Goal: Information Seeking & Learning: Learn about a topic

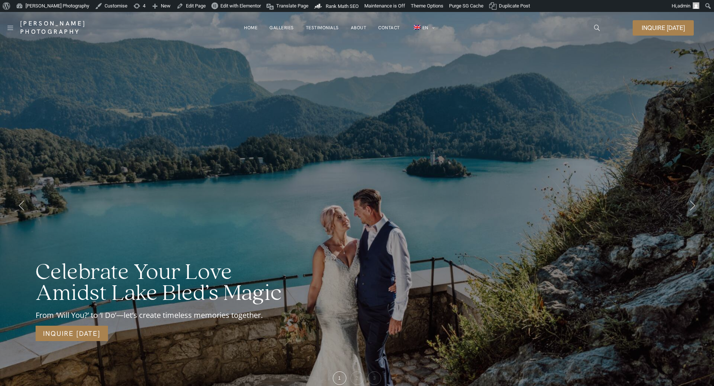
click at [158, 137] on div "Celebrate Your Love Amidst Lake Bled’s Magic From ‘Will You?’ to ‘I Do’—let’s c…" at bounding box center [357, 205] width 714 height 386
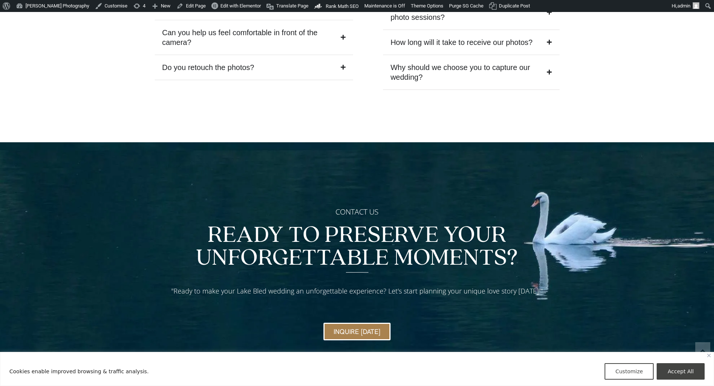
scroll to position [3221, 0]
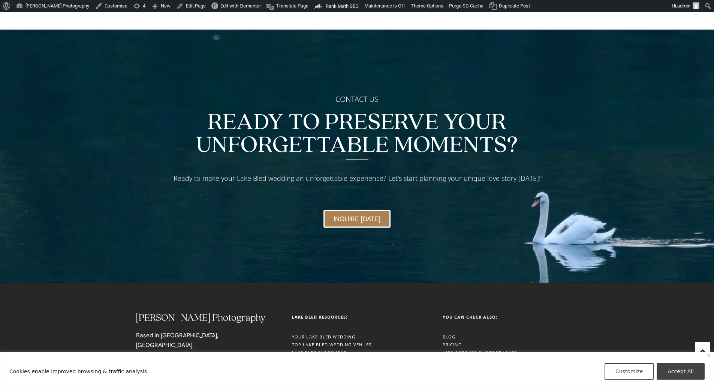
click at [327, 358] on link "Lake Bled Proposal Guide" at bounding box center [326, 361] width 68 height 6
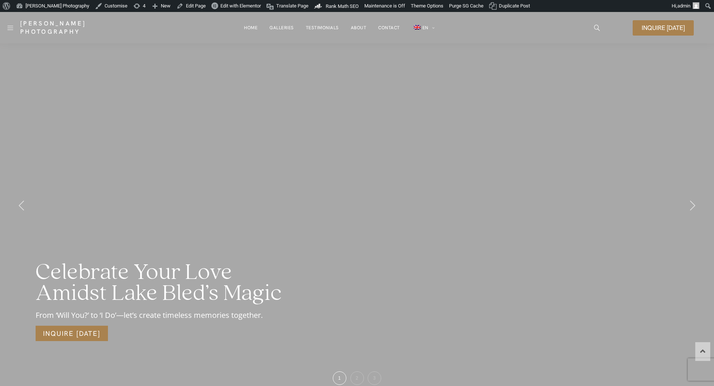
scroll to position [3221, 0]
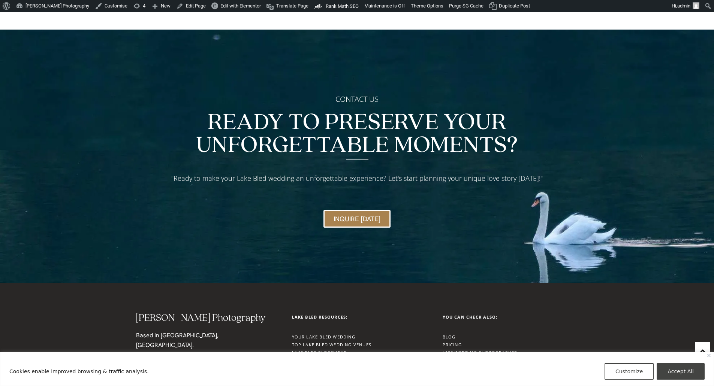
click at [330, 358] on link "Lake Bled Proposal Guide" at bounding box center [326, 361] width 68 height 6
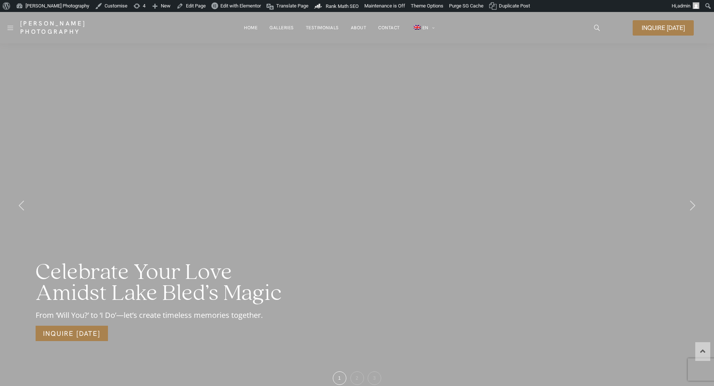
scroll to position [3221, 0]
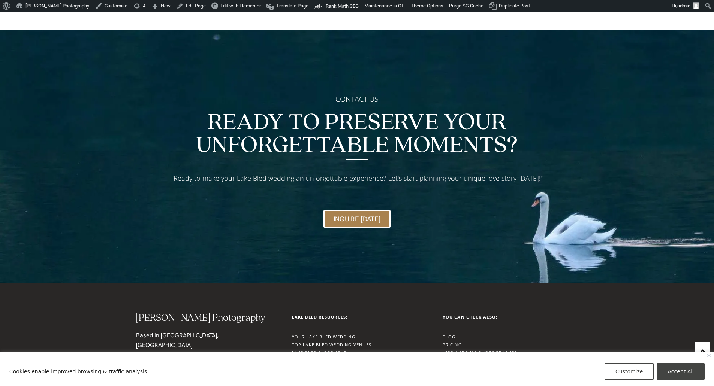
click at [357, 366] on link "Proposal Quiz: Is Lake Bled Your Perfect Fit?" at bounding box center [352, 369] width 120 height 6
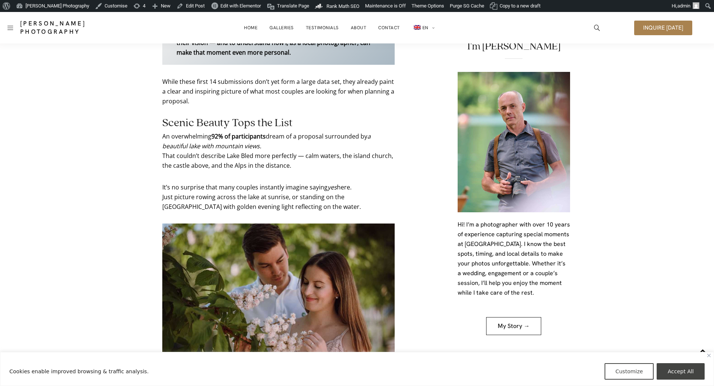
scroll to position [412, 0]
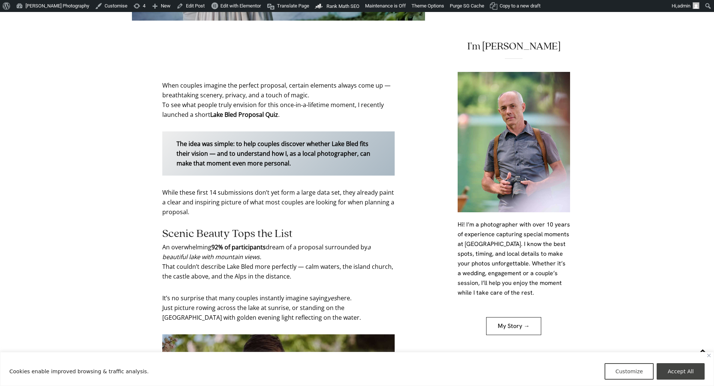
scroll to position [375, 0]
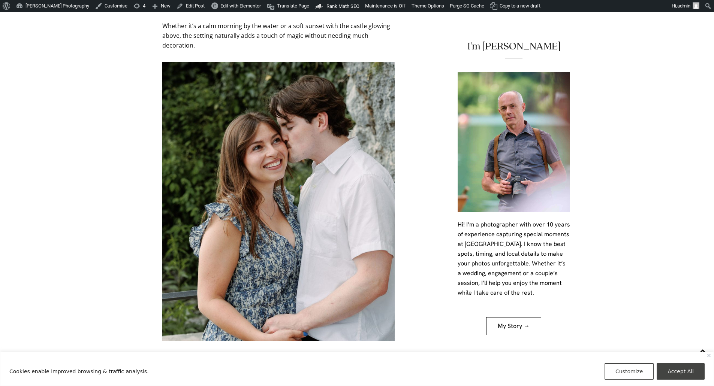
scroll to position [1086, 0]
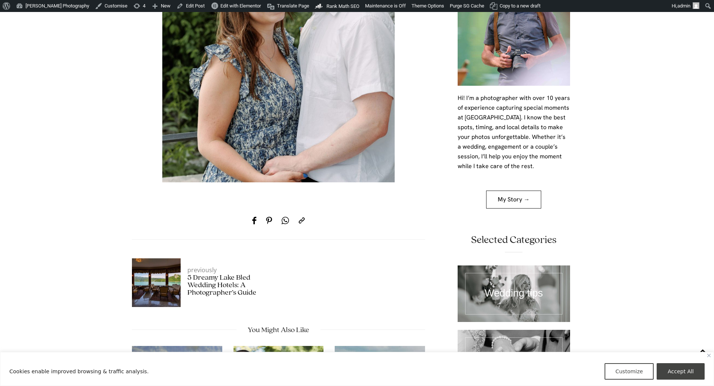
click at [212, 53] on img at bounding box center [278, 43] width 232 height 279
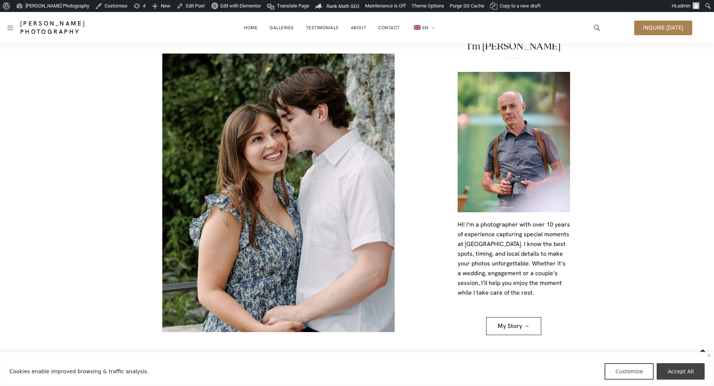
scroll to position [712, 0]
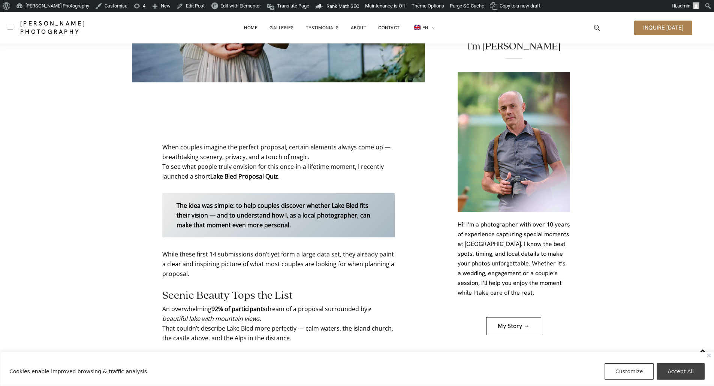
scroll to position [150, 0]
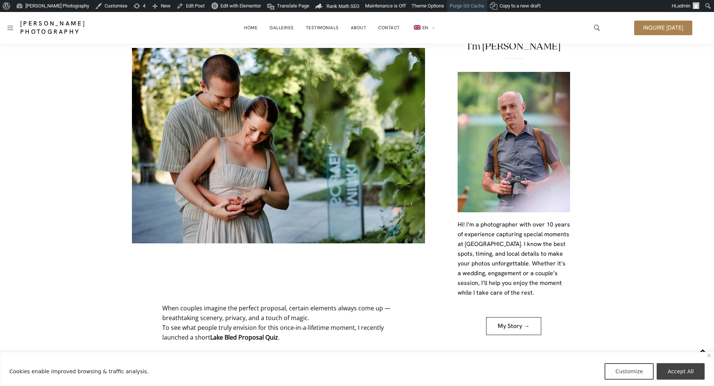
click at [466, 6] on link "Purge SG Cache" at bounding box center [467, 6] width 40 height 12
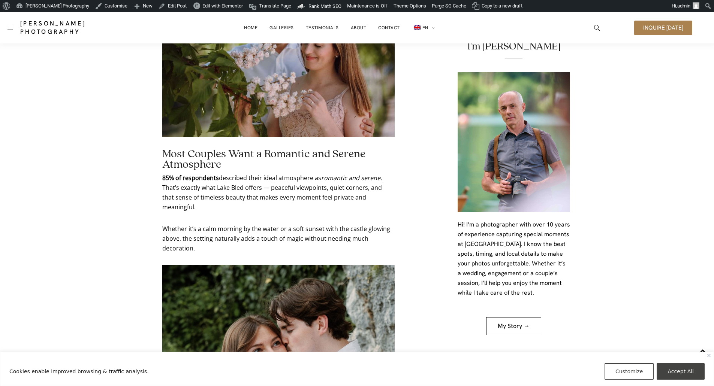
scroll to position [562, 0]
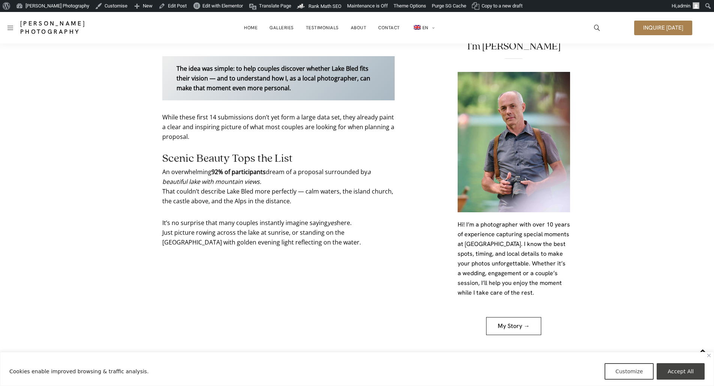
scroll to position [261, 0]
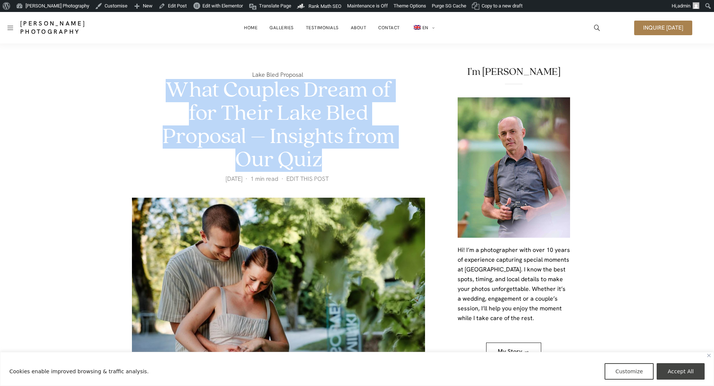
drag, startPoint x: 166, startPoint y: 87, endPoint x: 347, endPoint y: 157, distance: 193.2
click at [347, 157] on h1 "What Couples Dream of for Their Lake Bled Proposal – Insights from Our Quiz" at bounding box center [278, 125] width 233 height 93
copy h1 "What Couples Dream of for Their Lake Bled Proposal – Insights from Our Quiz"
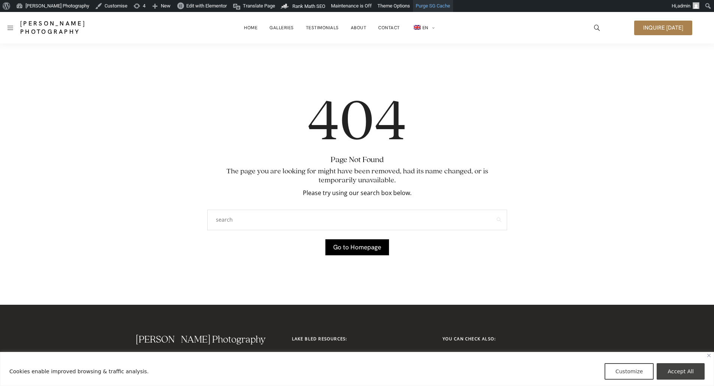
click at [421, 5] on link "Purge SG Cache" at bounding box center [433, 6] width 40 height 12
click at [60, 7] on link "[PERSON_NAME] Photography" at bounding box center [52, 6] width 79 height 12
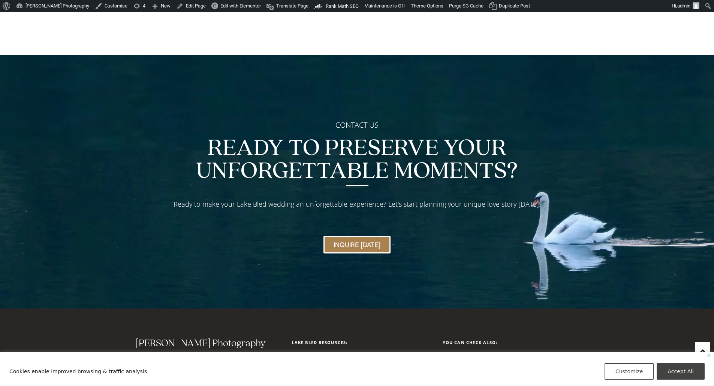
scroll to position [3333, 0]
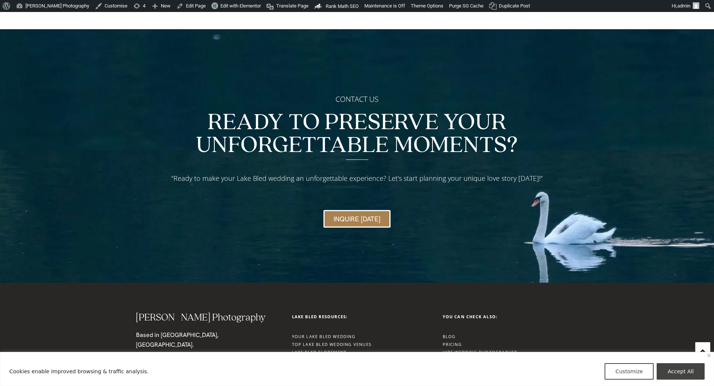
click at [354, 365] on link "Proposal Quiz: Is Lake Bled Your Perfect Fit?" at bounding box center [352, 368] width 120 height 6
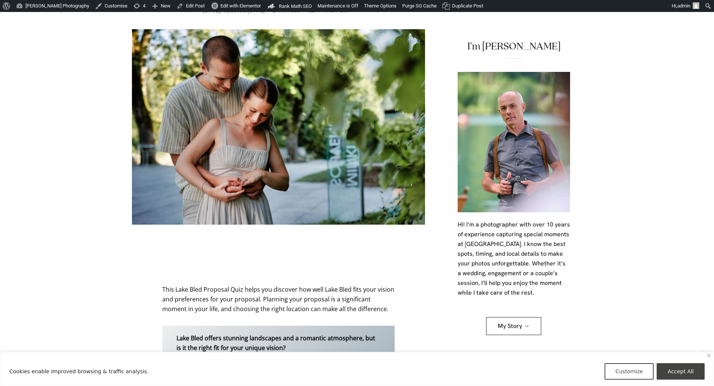
scroll to position [300, 0]
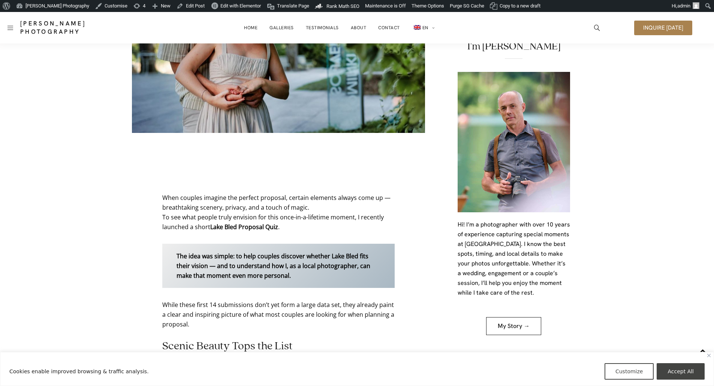
scroll to position [225, 0]
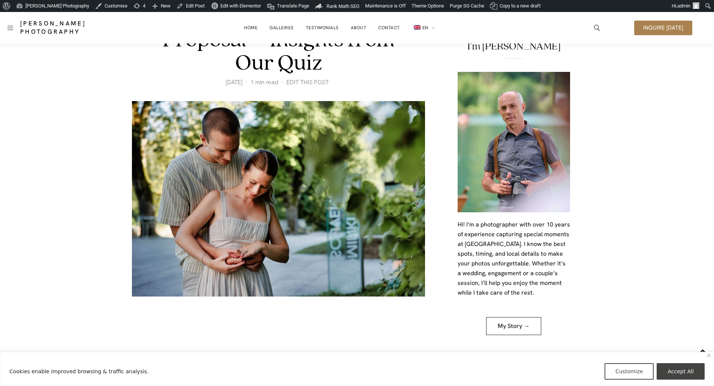
scroll to position [37, 0]
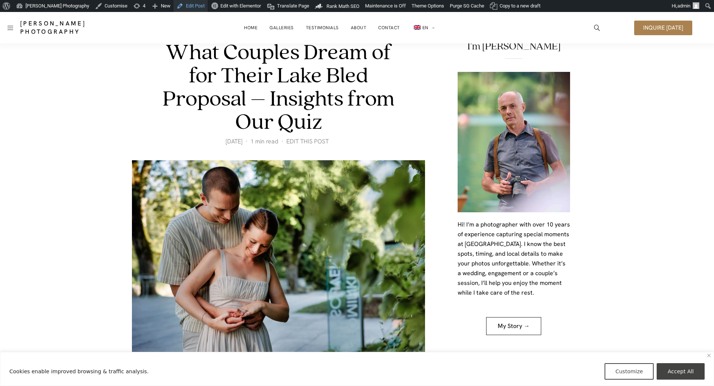
click at [191, 6] on link "Edit Post" at bounding box center [190, 6] width 34 height 12
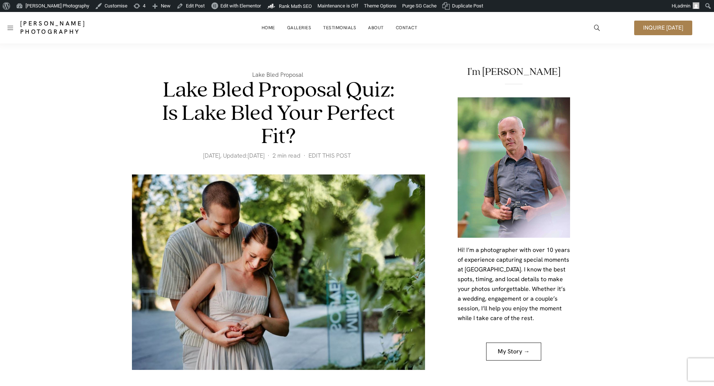
scroll to position [300, 0]
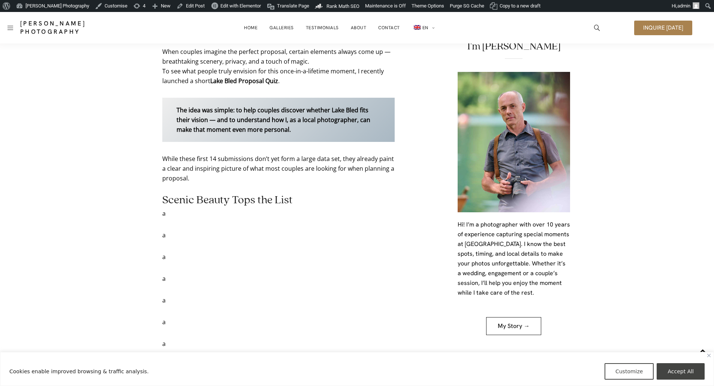
scroll to position [262, 0]
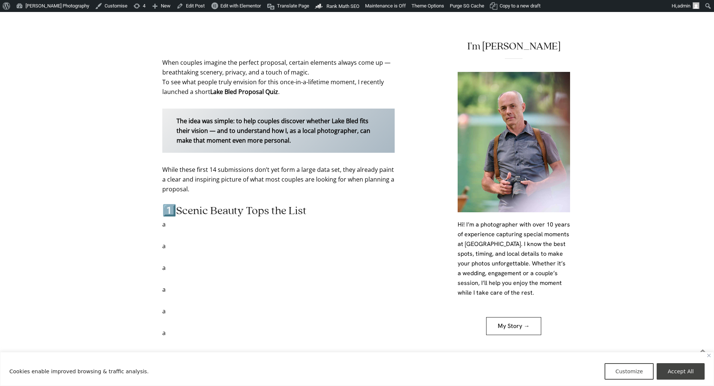
scroll to position [487, 0]
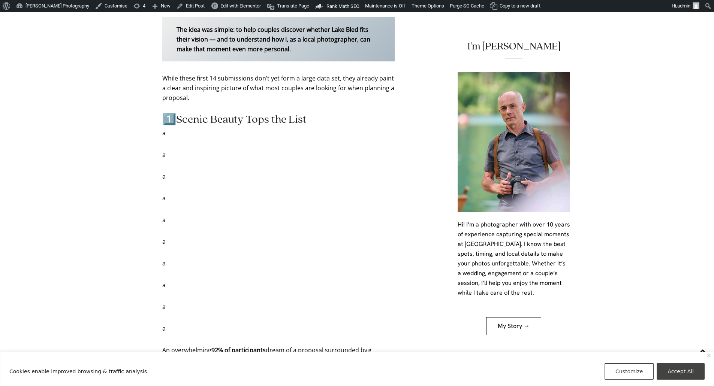
click at [170, 118] on h2 "1️⃣Scenic Beauty Tops the List" at bounding box center [278, 120] width 232 height 10
click at [178, 122] on h2 "1️⃣Scenic Beauty Tops the List" at bounding box center [278, 120] width 232 height 10
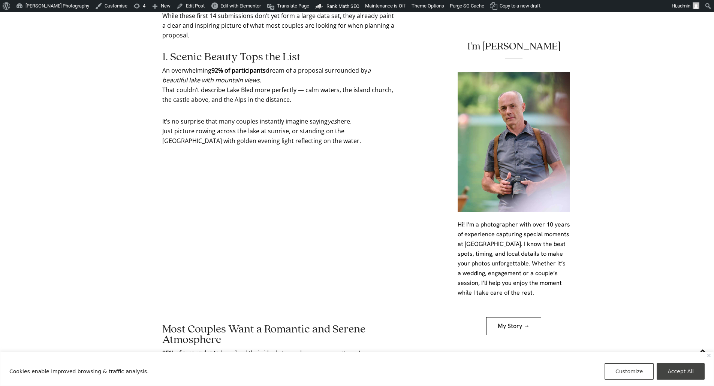
scroll to position [712, 0]
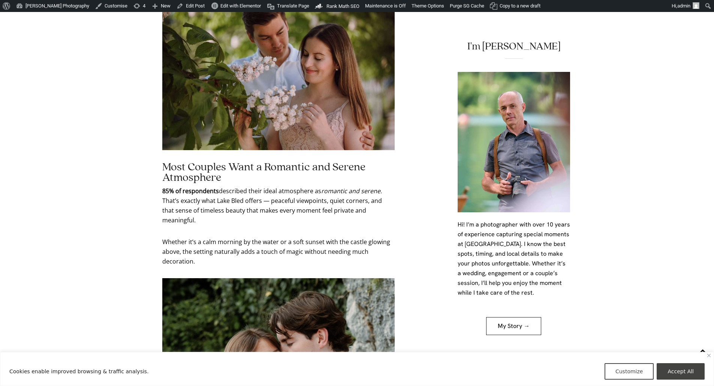
click at [110, 114] on div "Lake Bled Proposal What Couples Dream of for Their Lake Bled Proposal – Insight…" at bounding box center [357, 130] width 714 height 1597
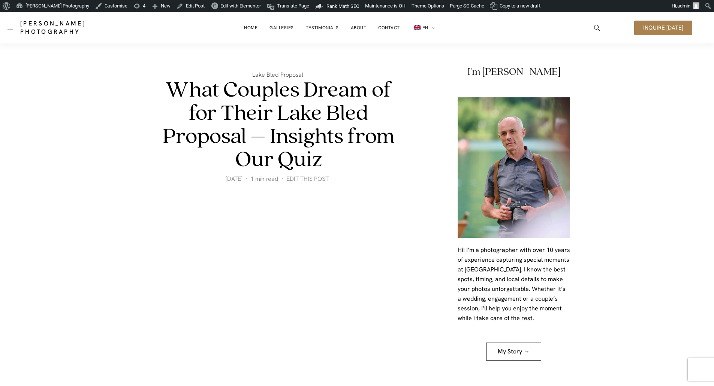
scroll to position [712, 0]
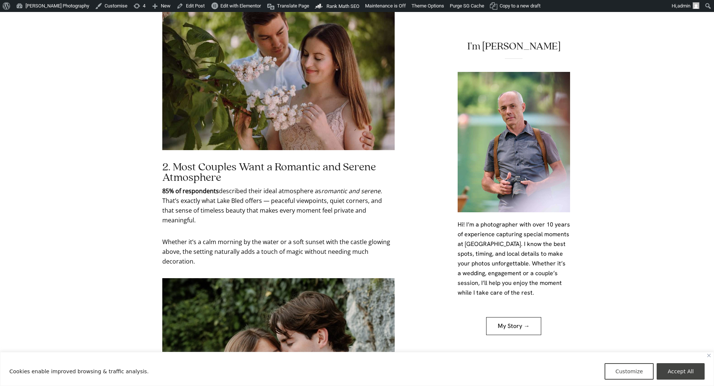
click at [45, 214] on div "Lake Bled Proposal What Couples Dream of for Their Lake Bled Proposal – Insight…" at bounding box center [357, 130] width 714 height 1597
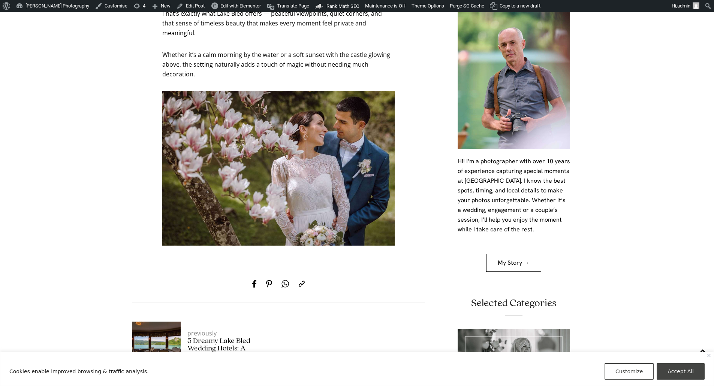
scroll to position [923, 0]
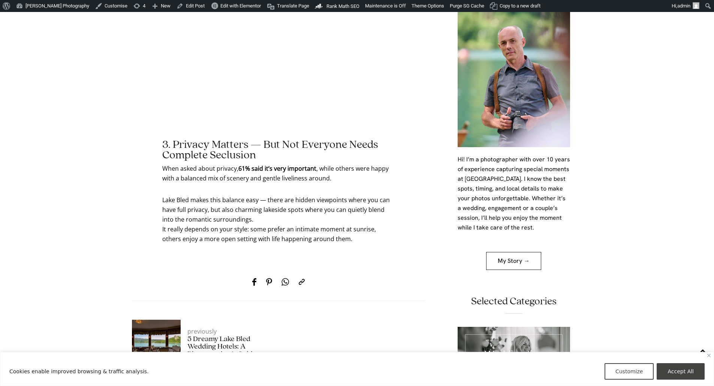
scroll to position [1092, 0]
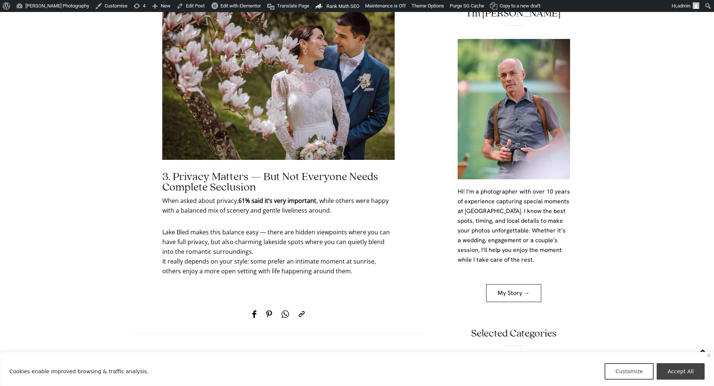
scroll to position [1092, 0]
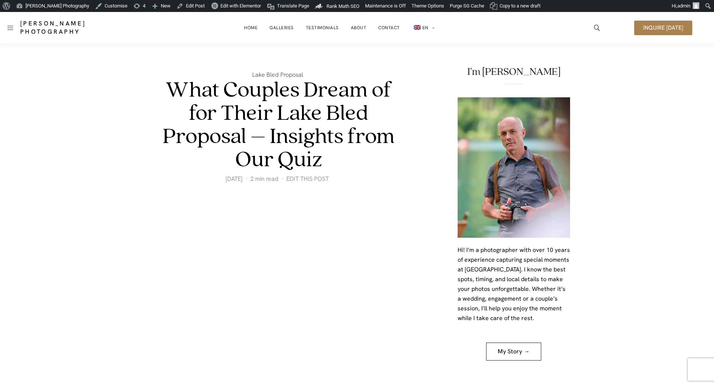
scroll to position [1092, 0]
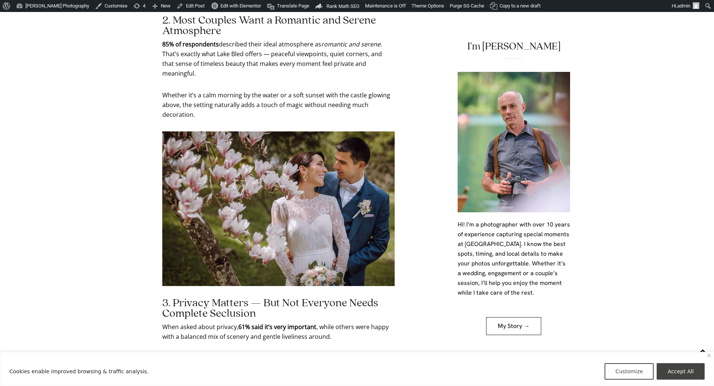
scroll to position [1011, 0]
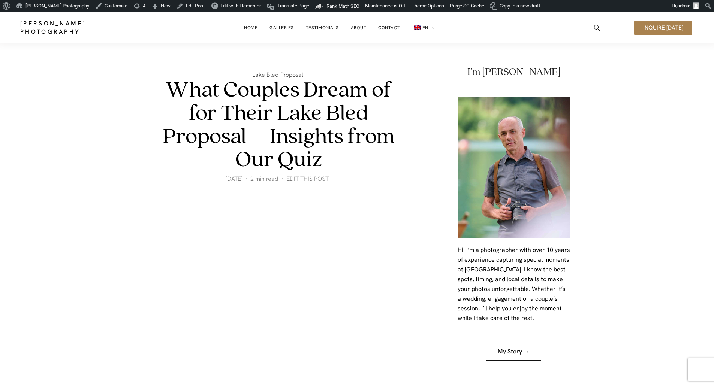
scroll to position [1011, 0]
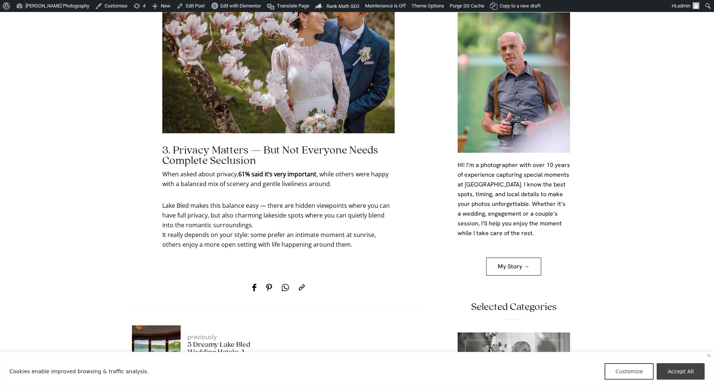
click at [342, 233] on p "Lake Bled makes this balance easy — there are hidden viewpoints where you can h…" at bounding box center [278, 225] width 232 height 49
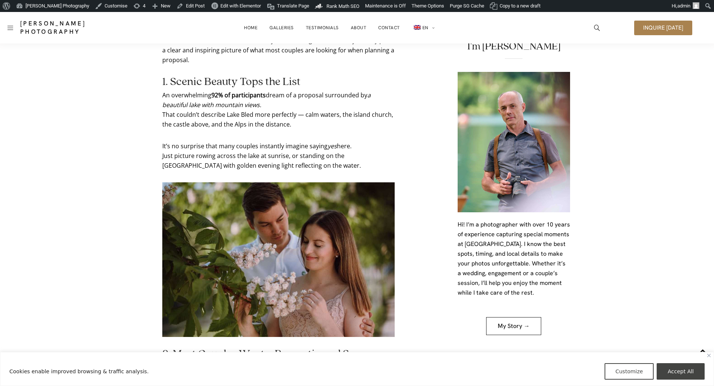
scroll to position [524, 0]
click at [461, 4] on link "Purge SG Cache" at bounding box center [467, 6] width 40 height 12
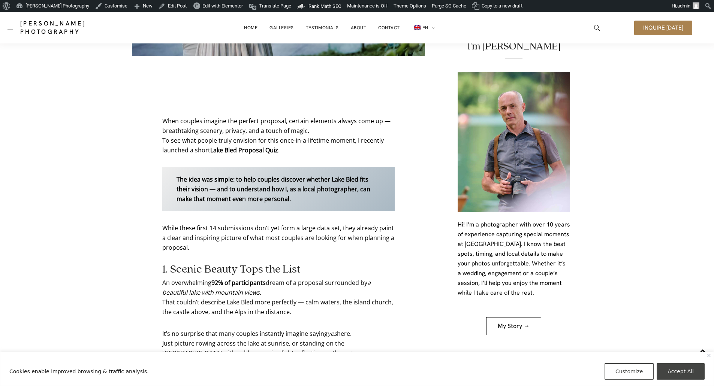
scroll to position [150, 0]
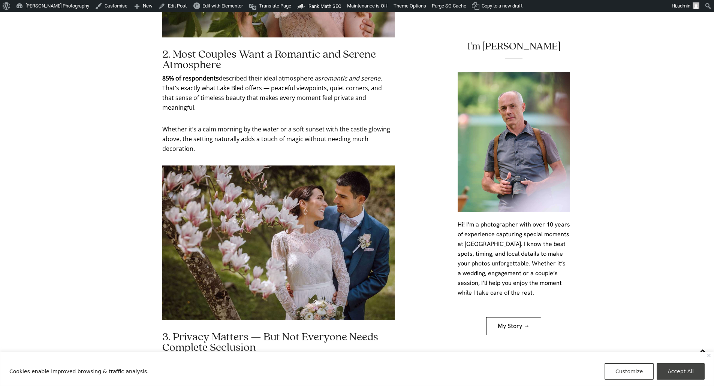
scroll to position [1049, 0]
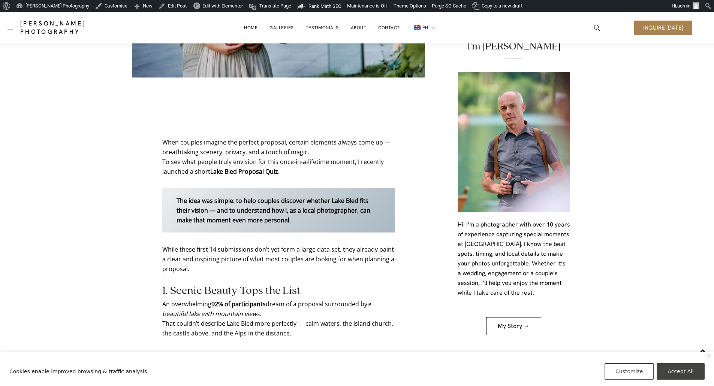
scroll to position [231, 0]
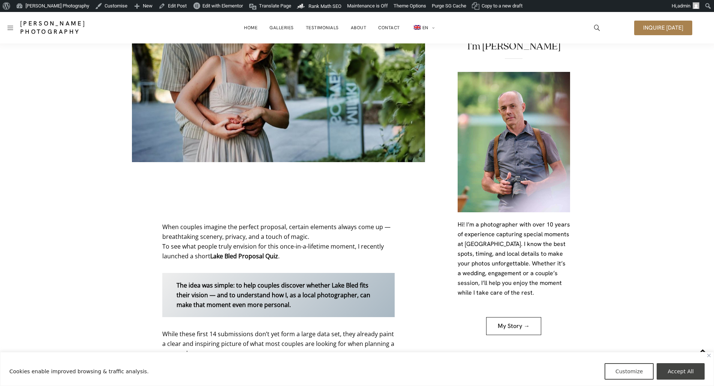
click at [209, 176] on figure at bounding box center [278, 89] width 293 height 244
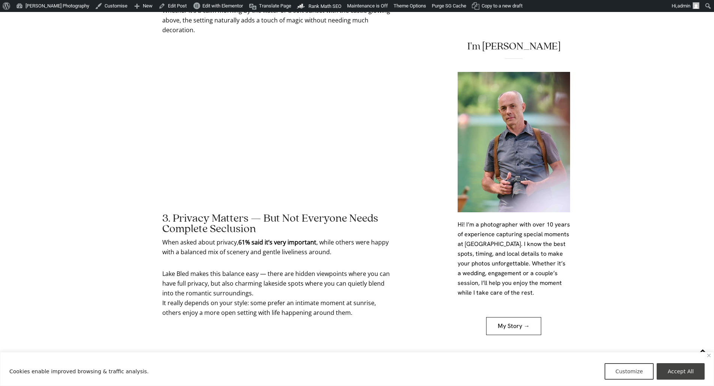
scroll to position [1055, 0]
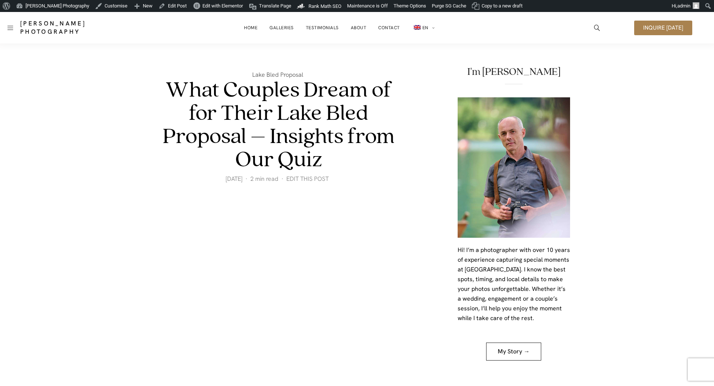
scroll to position [1055, 0]
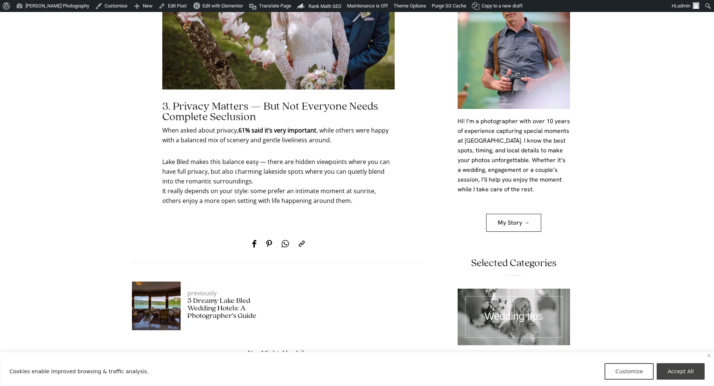
click at [344, 225] on div at bounding box center [278, 244] width 293 height 38
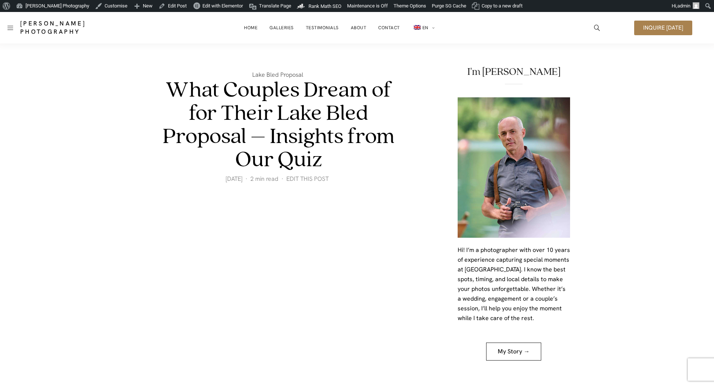
scroll to position [1055, 0]
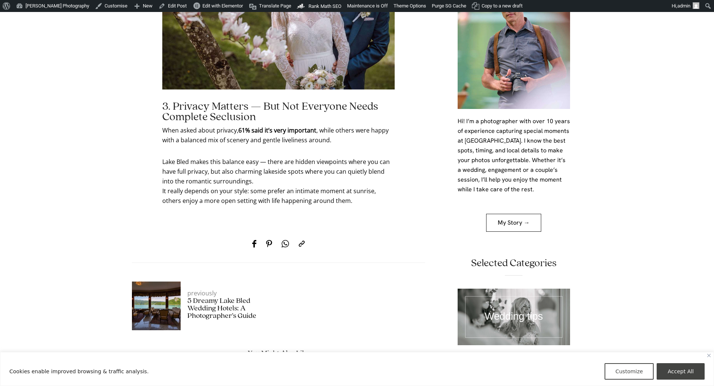
click at [335, 190] on p "Lake Bled makes this balance easy — there are hidden viewpoints where you can h…" at bounding box center [278, 181] width 232 height 49
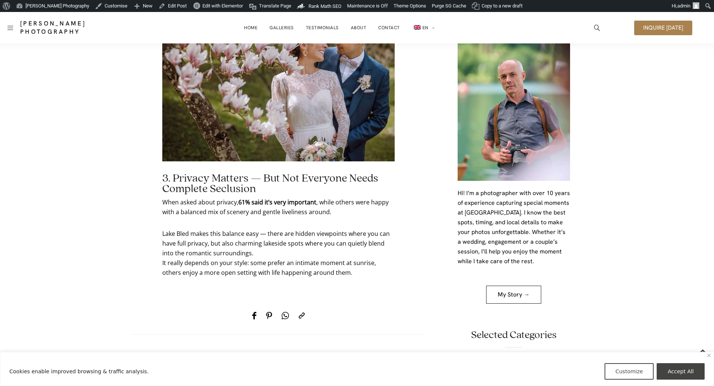
scroll to position [980, 0]
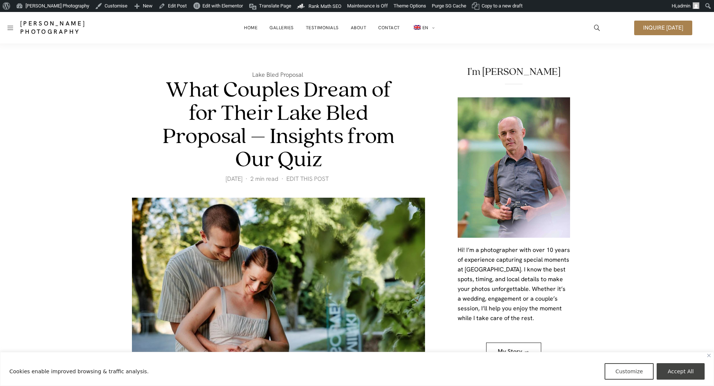
scroll to position [37, 0]
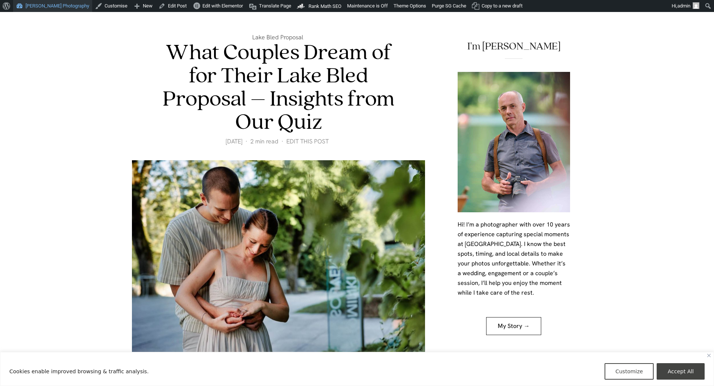
click at [28, 3] on link "[PERSON_NAME] Photography" at bounding box center [52, 6] width 79 height 12
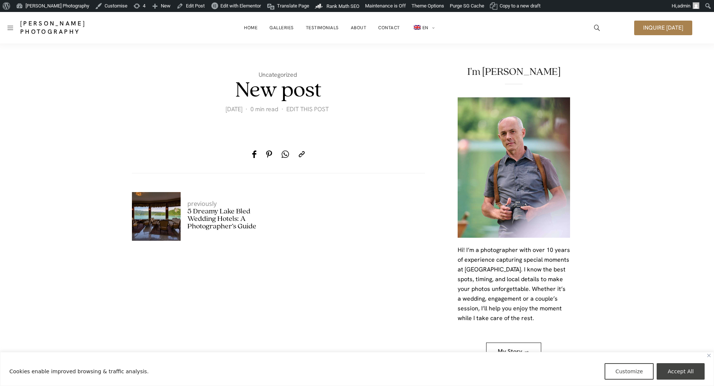
click at [310, 85] on h1 "New post" at bounding box center [278, 90] width 233 height 23
click at [323, 93] on h1 "New post" at bounding box center [278, 90] width 233 height 23
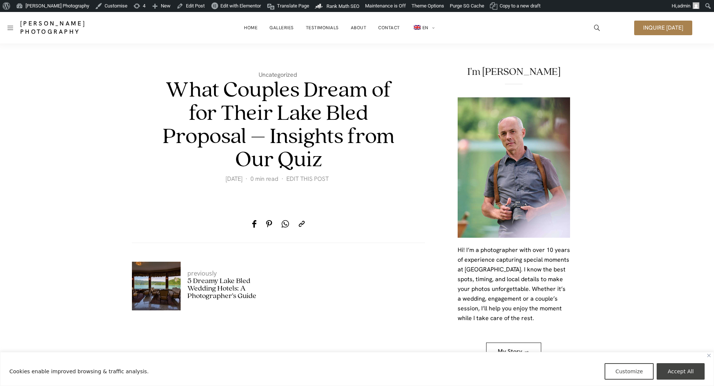
click at [124, 195] on main "Uncategorized What Couples Dream of for Their Lake Bled Proposal – Insights fro…" at bounding box center [279, 374] width 314 height 638
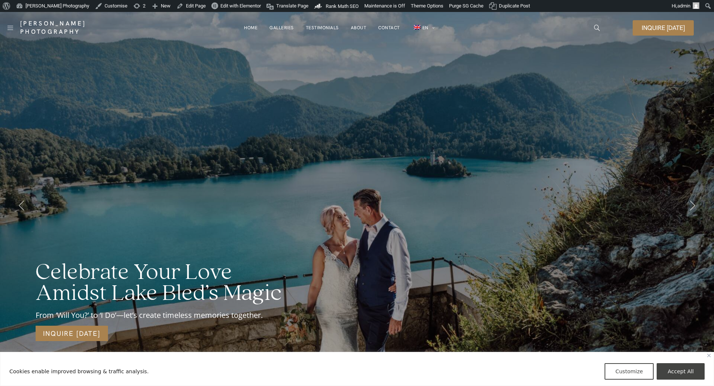
click at [358, 27] on link "About" at bounding box center [359, 27] width 16 height 15
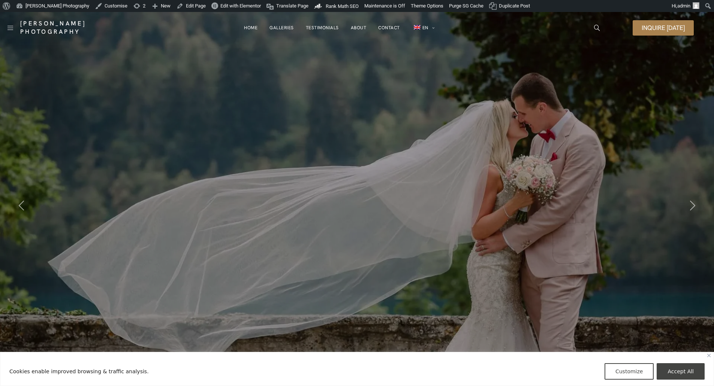
click at [315, 28] on link "Testimonials" at bounding box center [322, 27] width 33 height 15
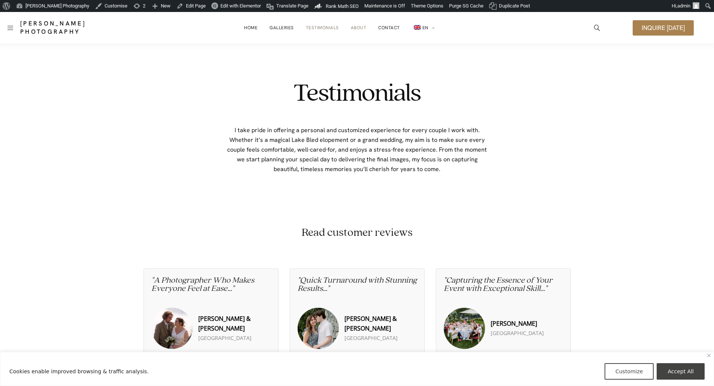
click at [354, 29] on link "About" at bounding box center [359, 27] width 16 height 15
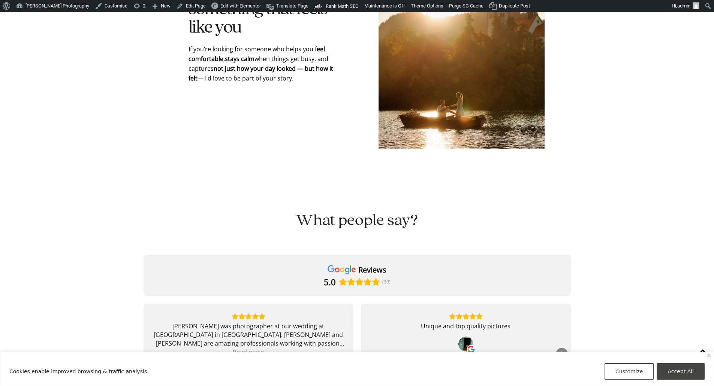
scroll to position [1761, 0]
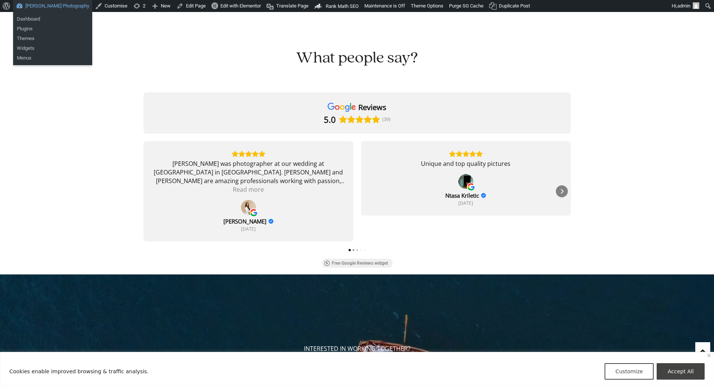
click at [30, 9] on link "[PERSON_NAME] Photography" at bounding box center [52, 6] width 79 height 12
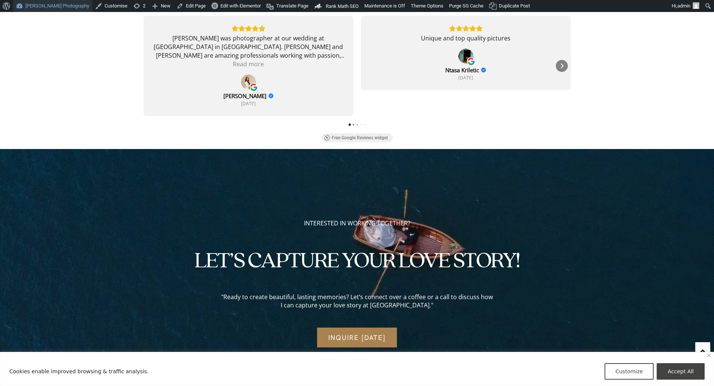
scroll to position [2071, 0]
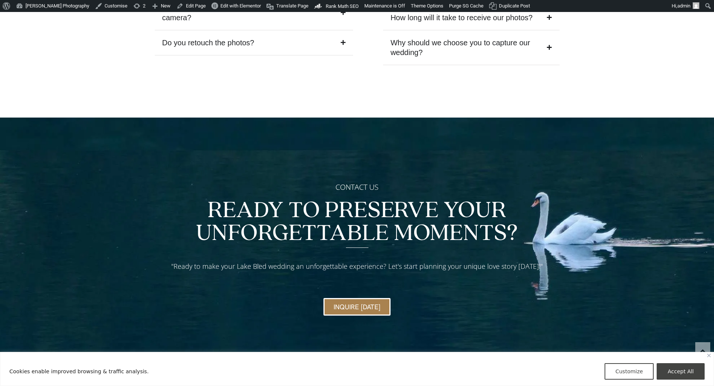
scroll to position [3221, 0]
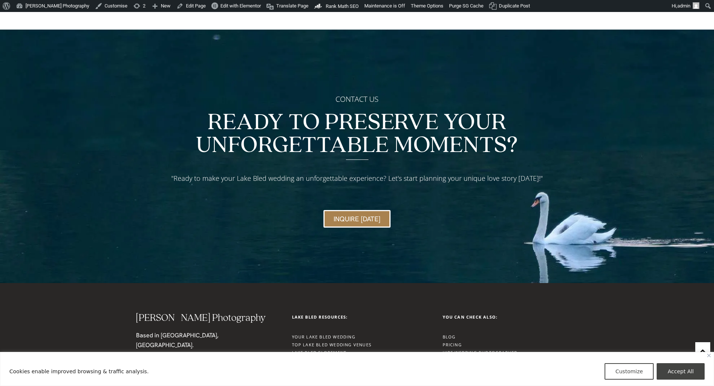
click at [327, 350] on link "Lake Bled Elopement" at bounding box center [319, 353] width 55 height 6
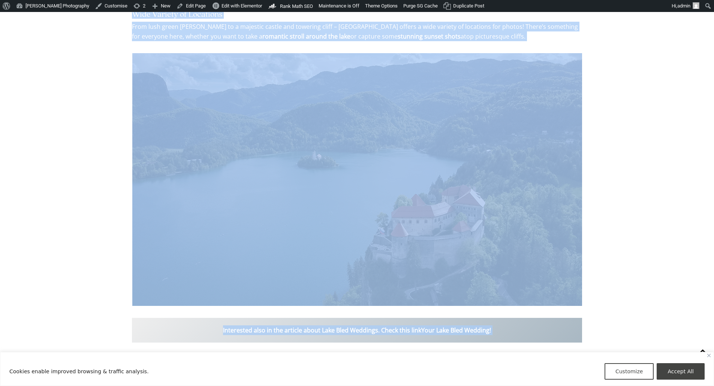
scroll to position [2606, 0]
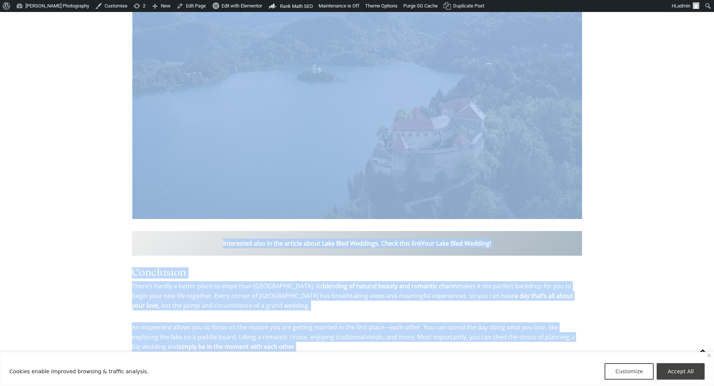
drag, startPoint x: 200, startPoint y: 58, endPoint x: 321, endPoint y: 332, distance: 299.2
copy div "Your Dream Lake Bled Elopement Planning a Lake Bled elopement? Imagine exchangi…"
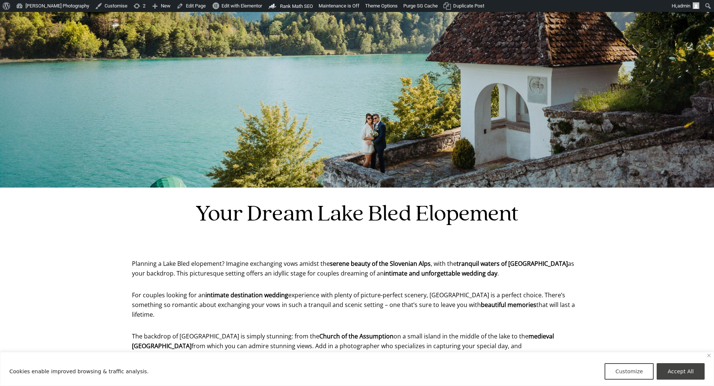
scroll to position [187, 0]
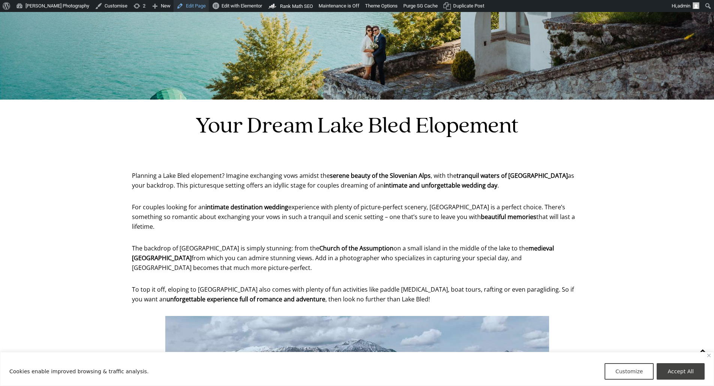
click at [188, 7] on link "Edit Page" at bounding box center [190, 6] width 35 height 12
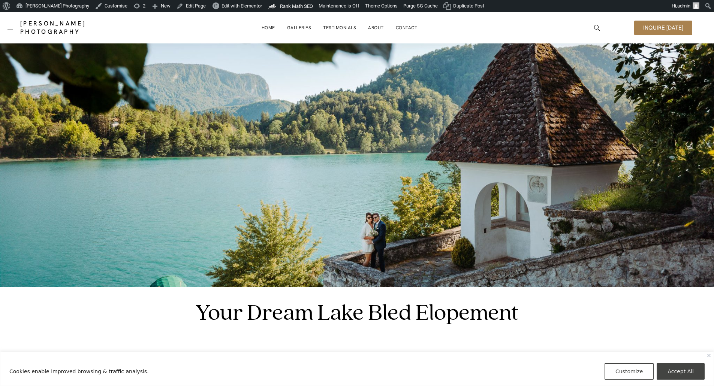
click at [338, 161] on img at bounding box center [357, 165] width 714 height 244
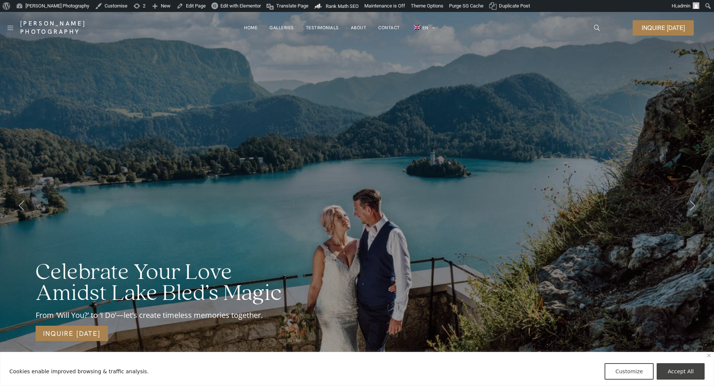
click at [386, 24] on link "Contact" at bounding box center [389, 27] width 22 height 15
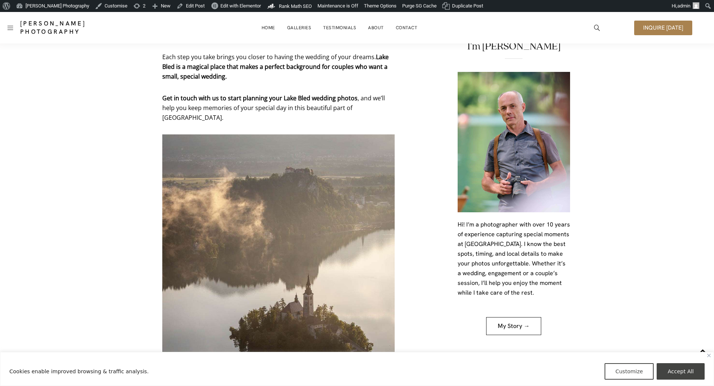
scroll to position [3521, 0]
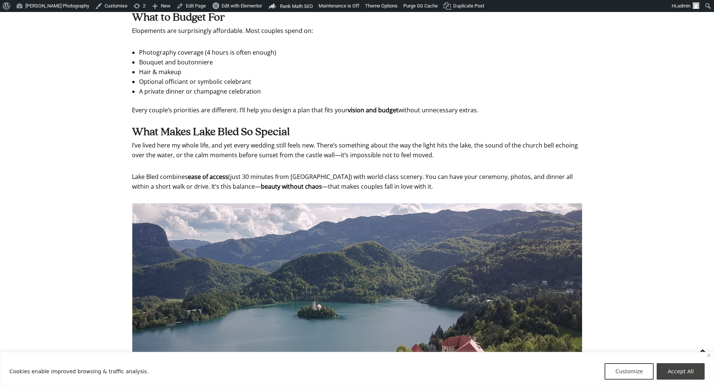
scroll to position [1948, 0]
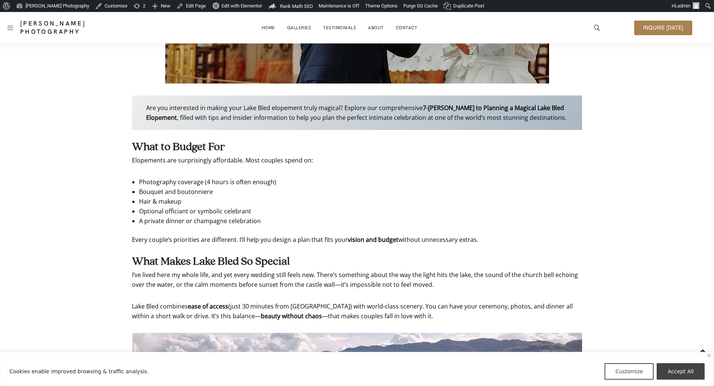
click at [432, 197] on li "Hair & makeup" at bounding box center [356, 202] width 435 height 10
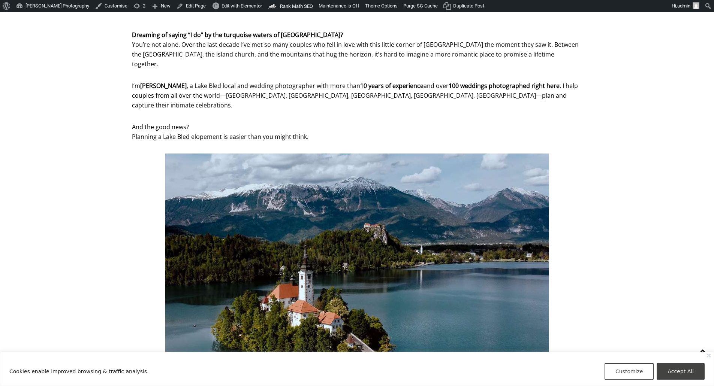
scroll to position [637, 0]
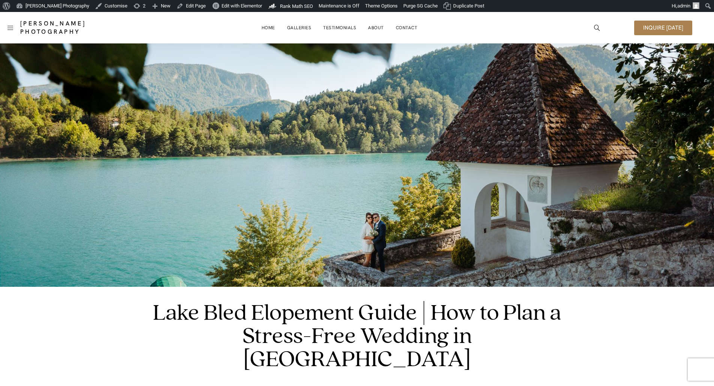
scroll to position [637, 0]
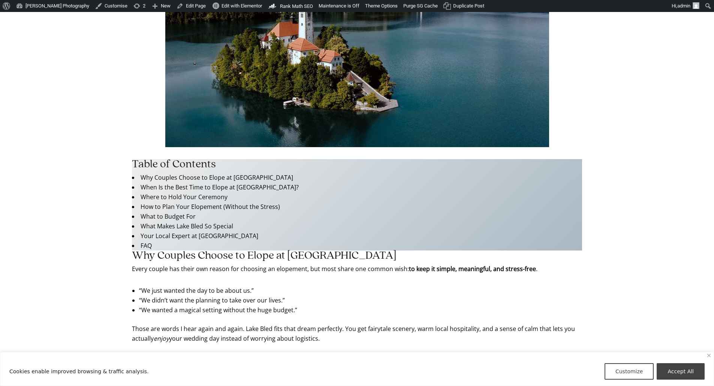
click at [267, 286] on li "“We just wanted the day to be about us.”" at bounding box center [356, 291] width 435 height 10
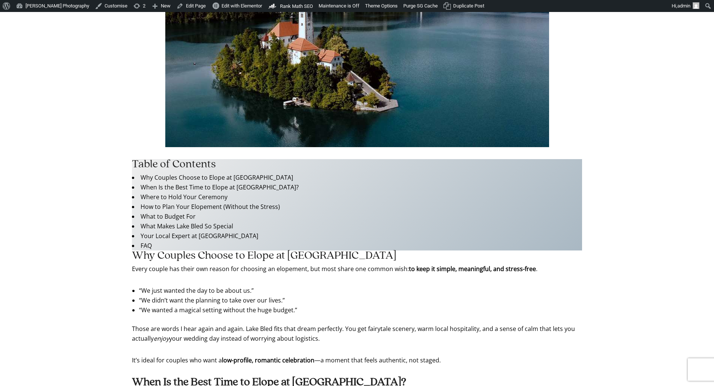
scroll to position [637, 0]
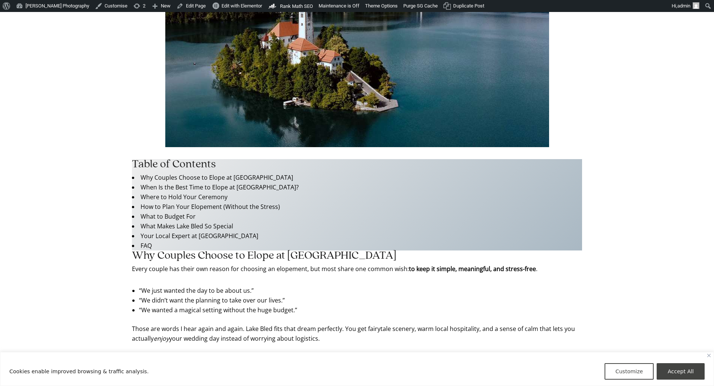
click at [355, 286] on li "“We just wanted the day to be about us.”" at bounding box center [356, 291] width 435 height 10
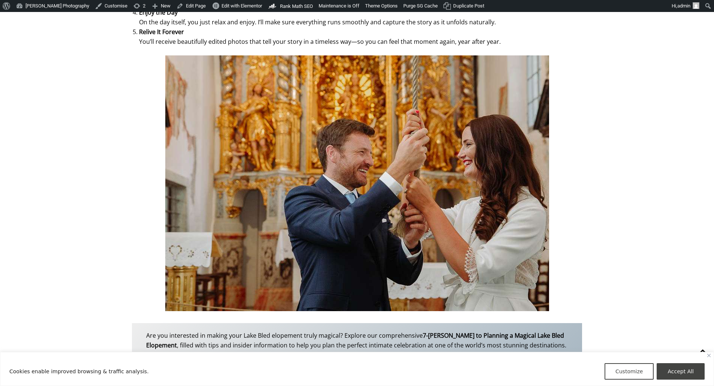
scroll to position [1836, 0]
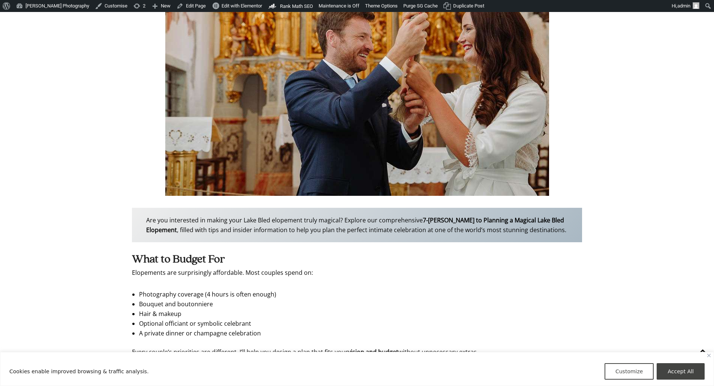
click at [307, 299] on li "Bouquet and boutonniere" at bounding box center [356, 304] width 435 height 10
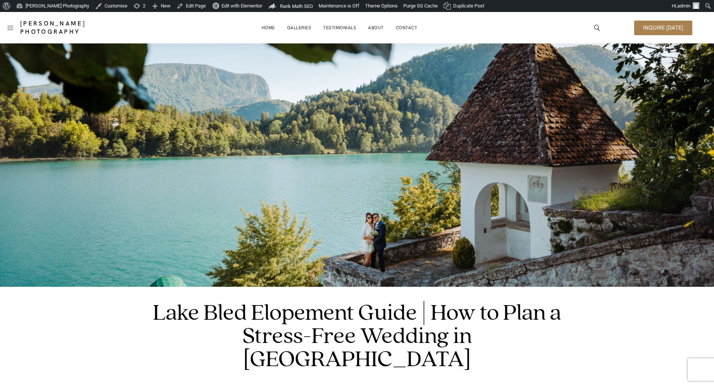
scroll to position [1836, 0]
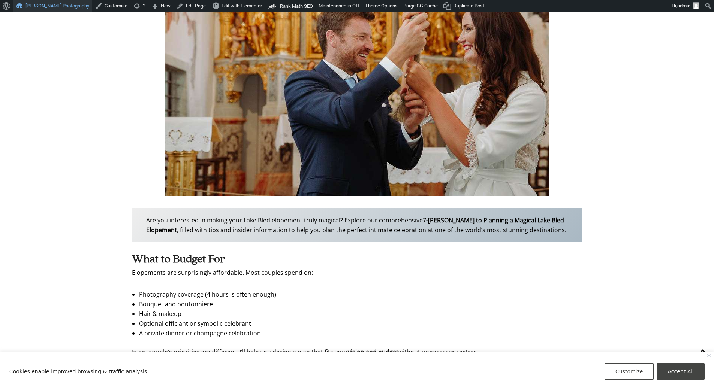
click at [42, 4] on link "[PERSON_NAME] Photography" at bounding box center [52, 6] width 79 height 12
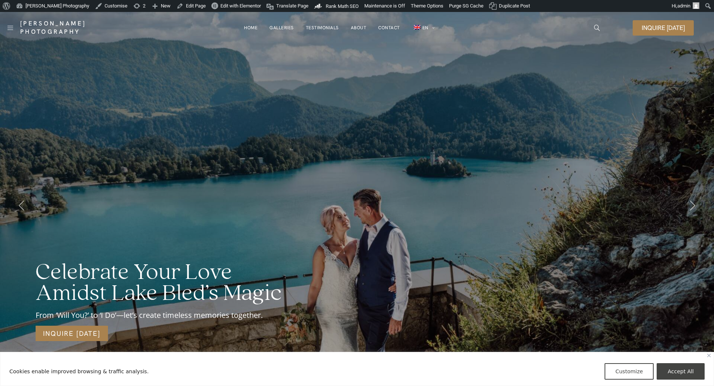
scroll to position [3221, 0]
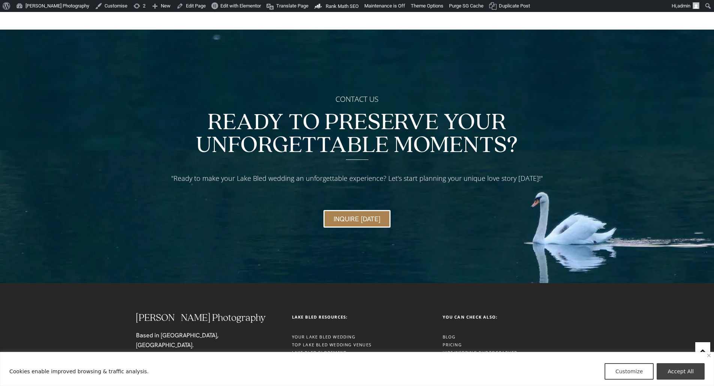
click at [323, 350] on link "Lake Bled Elopement" at bounding box center [319, 353] width 55 height 6
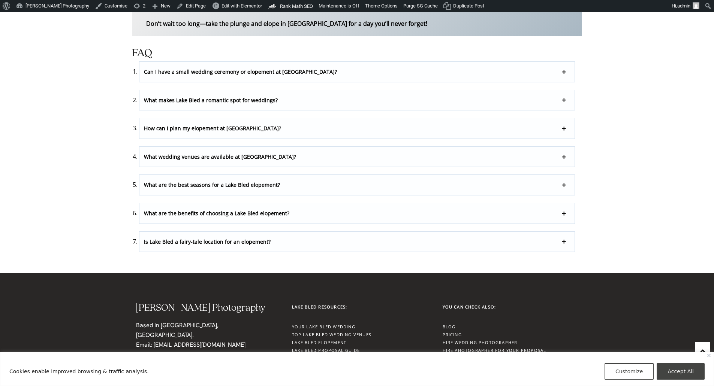
scroll to position [2982, 0]
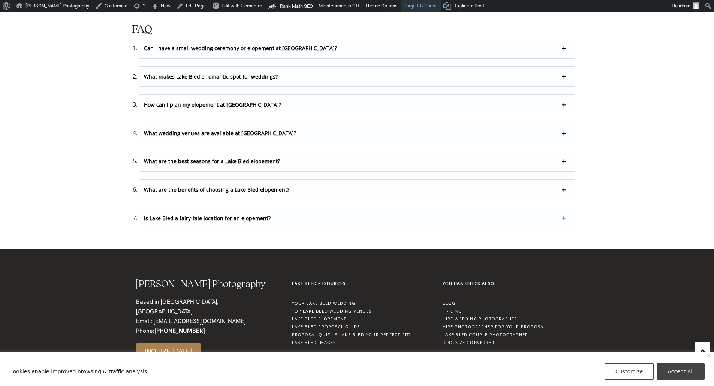
click at [412, 6] on link "Purge SG Cache" at bounding box center [420, 6] width 40 height 12
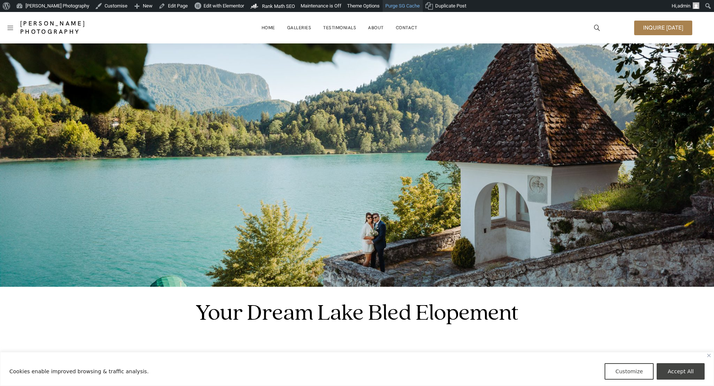
click at [407, 4] on link "Purge SG Cache" at bounding box center [402, 6] width 40 height 12
click at [309, 185] on img at bounding box center [357, 165] width 714 height 244
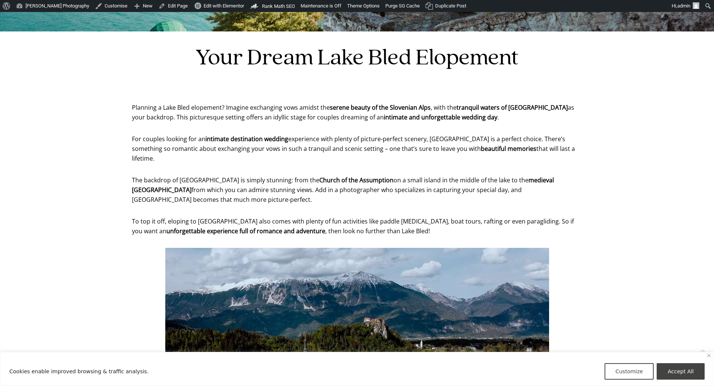
scroll to position [262, 0]
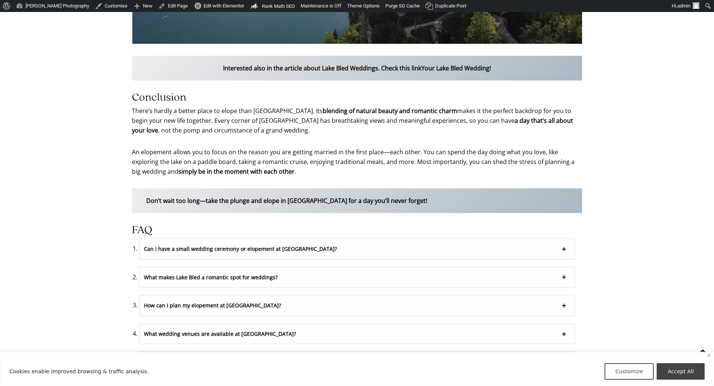
scroll to position [2959, 0]
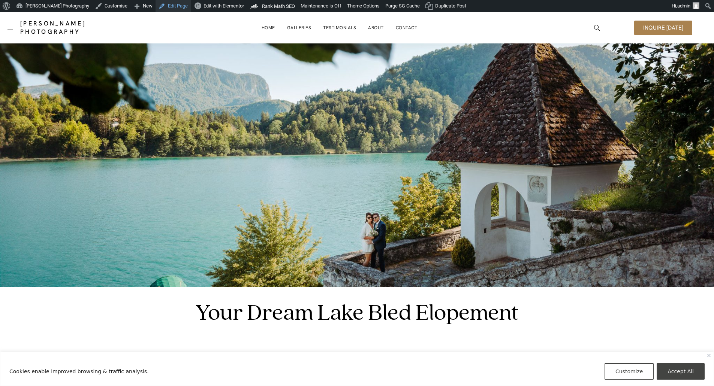
click at [171, 6] on link "Edit Page" at bounding box center [172, 6] width 35 height 12
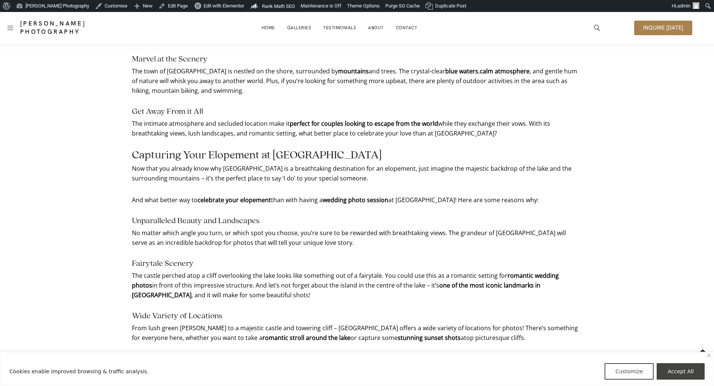
scroll to position [2121, 0]
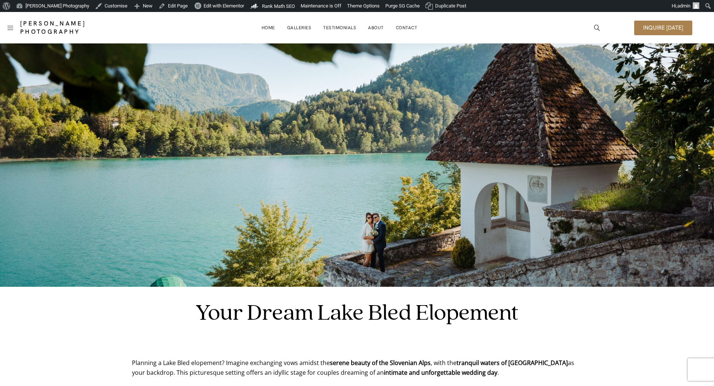
scroll to position [187, 0]
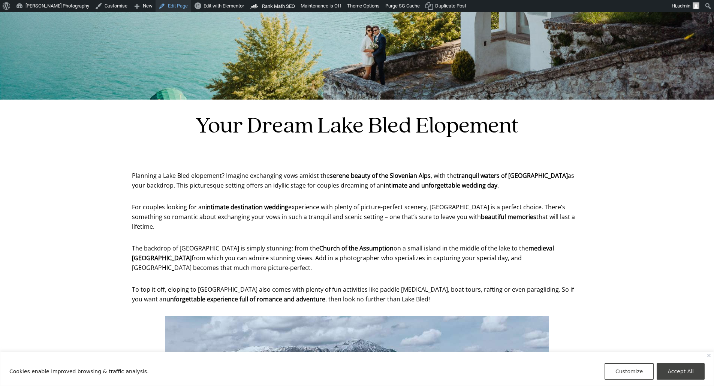
click at [177, 6] on link "Edit Page" at bounding box center [172, 6] width 35 height 12
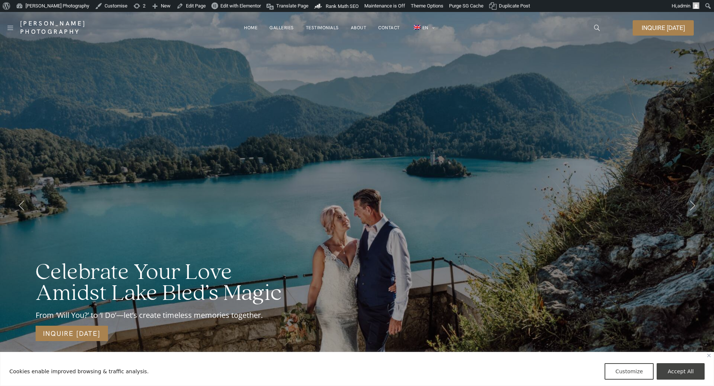
click at [315, 28] on link "Testimonials" at bounding box center [322, 27] width 33 height 15
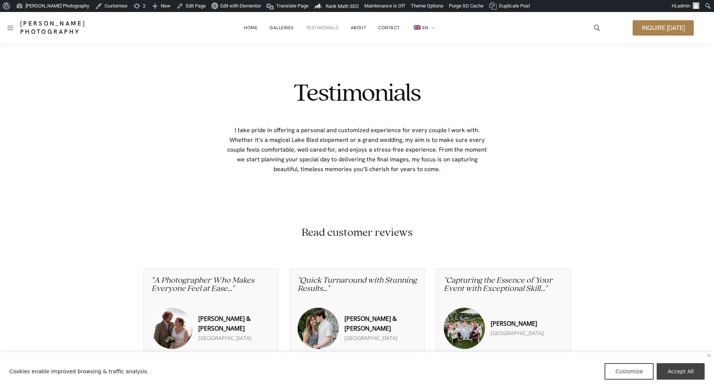
click at [442, 54] on div "Testimonials I take pride in offering a personal and customized experience for …" at bounding box center [357, 133] width 375 height 180
click at [382, 24] on link "Contact" at bounding box center [389, 27] width 22 height 15
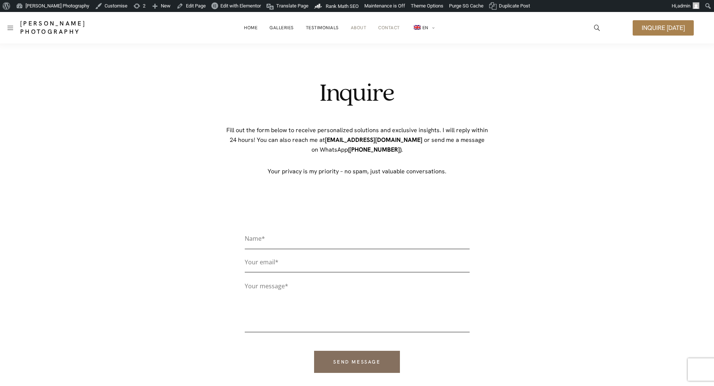
click at [363, 27] on link "About" at bounding box center [359, 27] width 16 height 15
click at [326, 25] on link "Testimonials" at bounding box center [322, 27] width 33 height 15
click at [277, 26] on link "Galleries" at bounding box center [281, 27] width 24 height 15
click at [244, 25] on li "Home" at bounding box center [250, 27] width 25 height 15
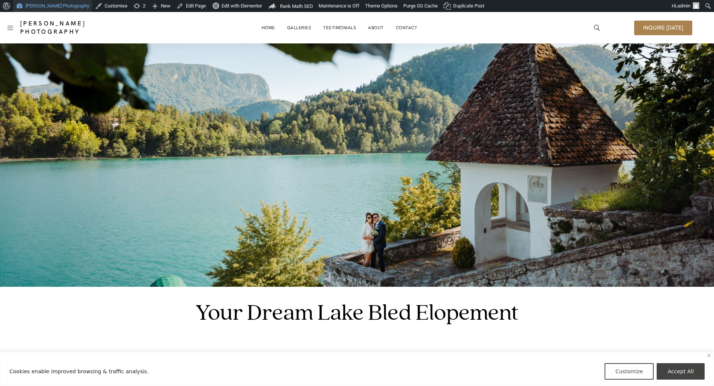
click at [37, 2] on link "[PERSON_NAME] Photography" at bounding box center [52, 6] width 79 height 12
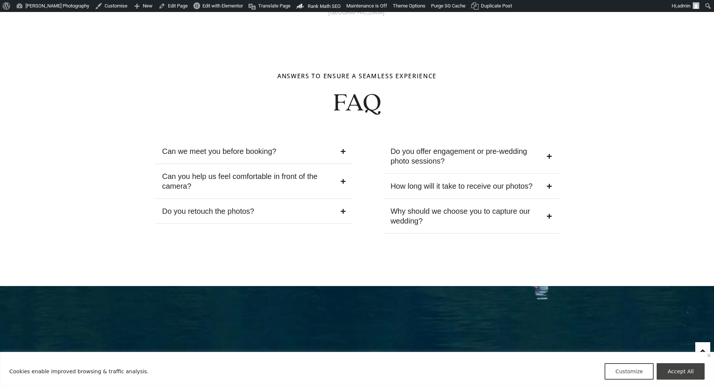
scroll to position [3332, 0]
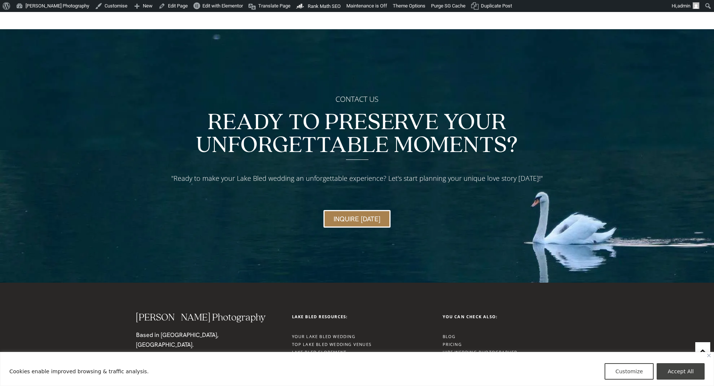
click at [317, 350] on link "Lake Bled Elopement" at bounding box center [319, 353] width 55 height 6
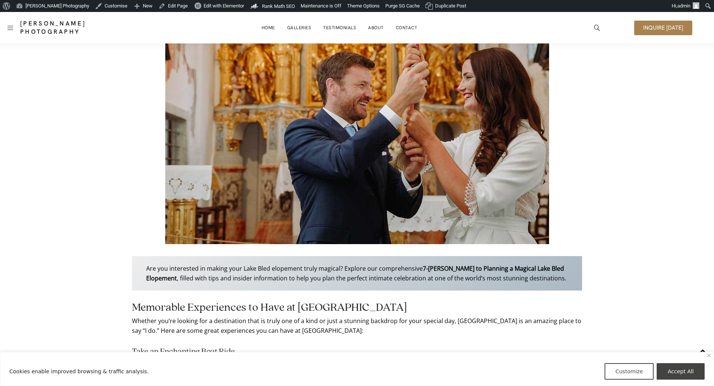
scroll to position [1798, 0]
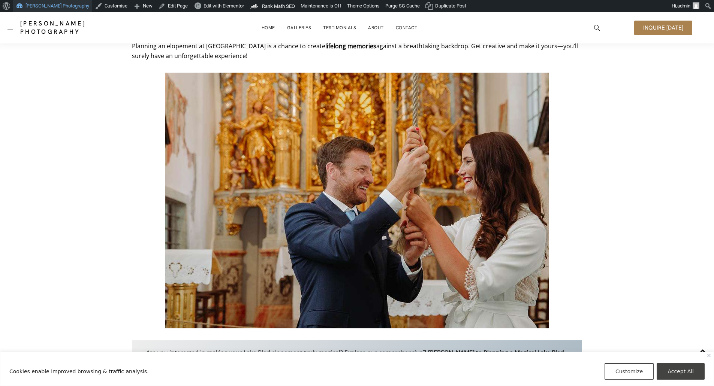
click at [48, 7] on link "[PERSON_NAME] Photography" at bounding box center [52, 6] width 79 height 12
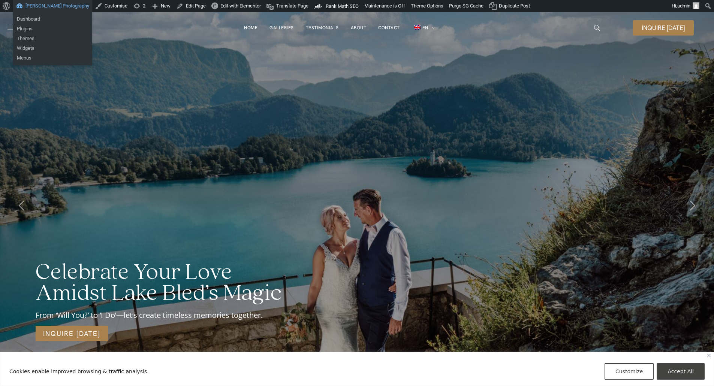
click at [35, 6] on link "[PERSON_NAME] Photography" at bounding box center [52, 6] width 79 height 12
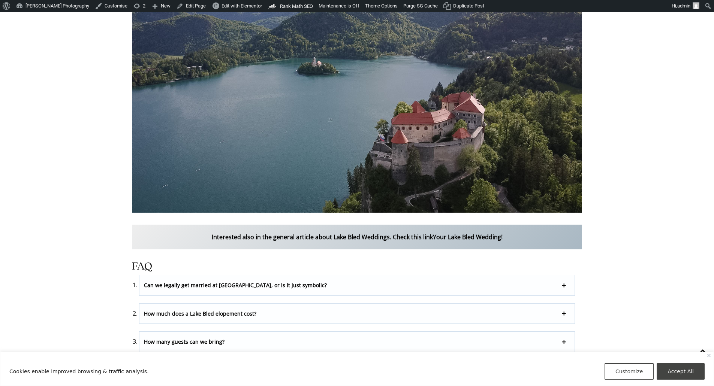
scroll to position [2472, 0]
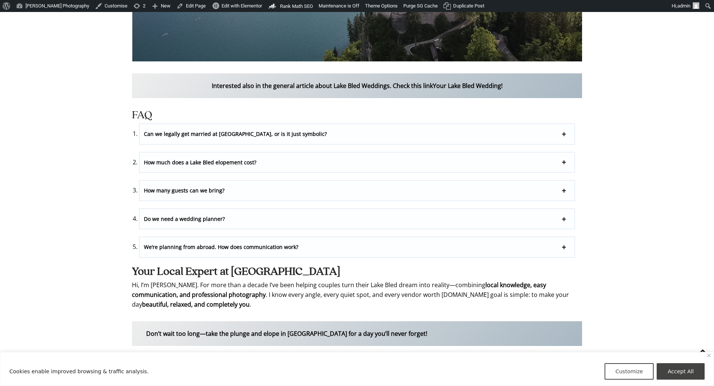
click at [217, 130] on strong "Can we legally get married at [GEOGRAPHIC_DATA], or is it just symbolic?" at bounding box center [235, 133] width 183 height 7
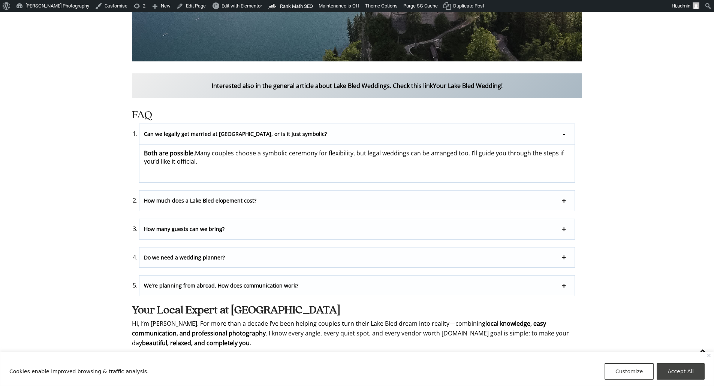
click at [217, 130] on strong "Can we legally get married at [GEOGRAPHIC_DATA], or is it just symbolic?" at bounding box center [235, 133] width 183 height 7
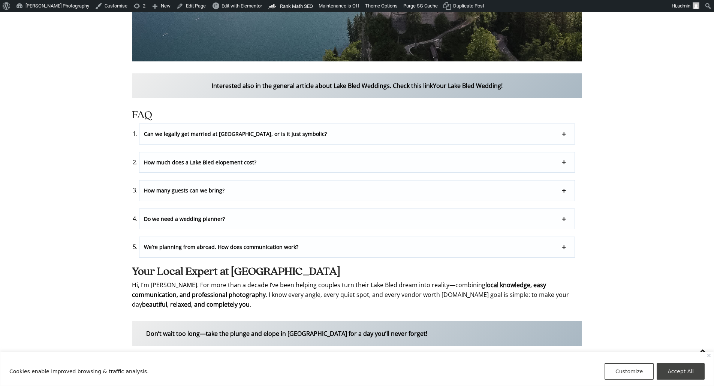
click at [207, 159] on strong "How much does a Lake Bled elopement cost?" at bounding box center [200, 162] width 112 height 7
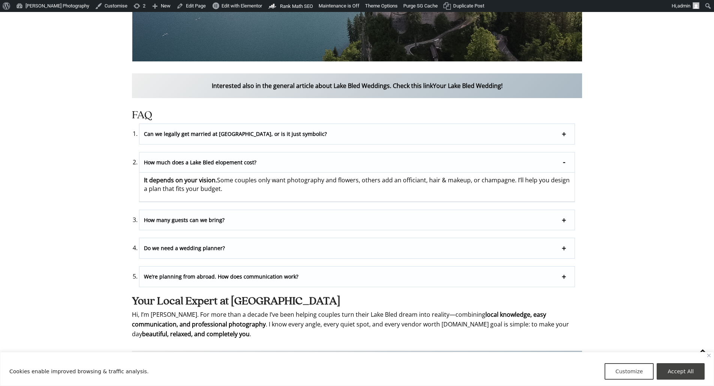
click at [207, 159] on strong "How much does a Lake Bled elopement cost?" at bounding box center [200, 162] width 112 height 7
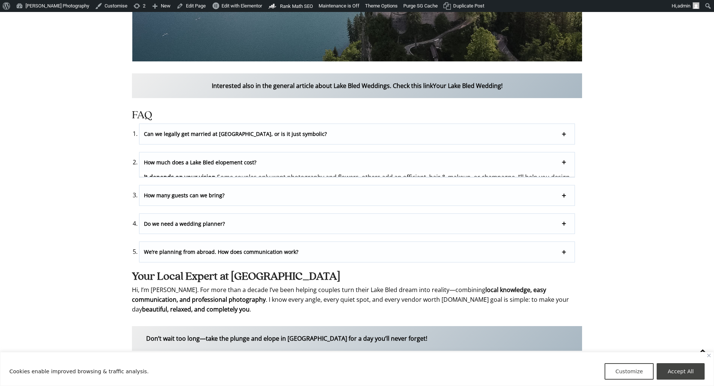
click at [205, 185] on p "How many guests can we bring?" at bounding box center [356, 195] width 435 height 20
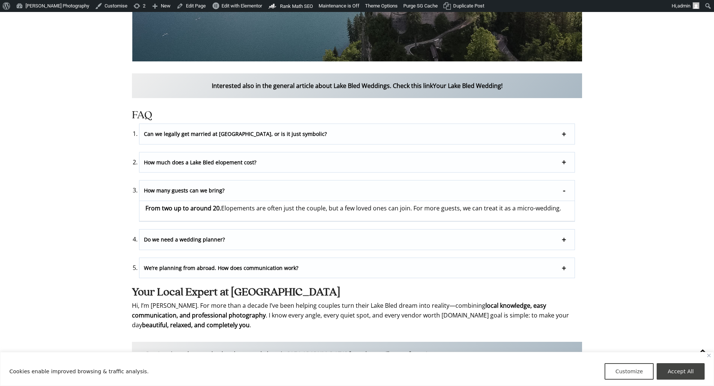
click at [205, 187] on strong "How many guests can we bring?" at bounding box center [184, 190] width 81 height 7
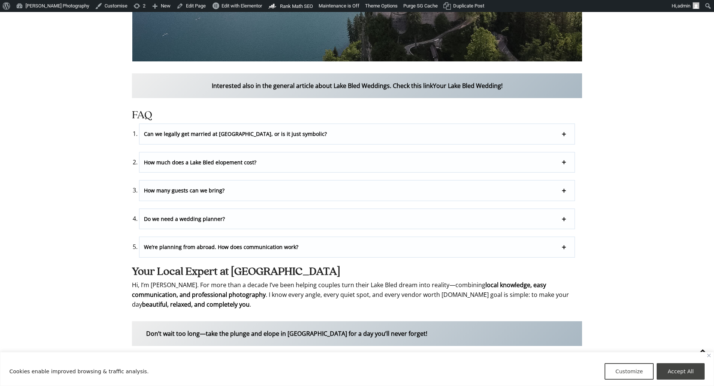
click at [201, 209] on p "Do we need a wedding planner?" at bounding box center [356, 219] width 435 height 20
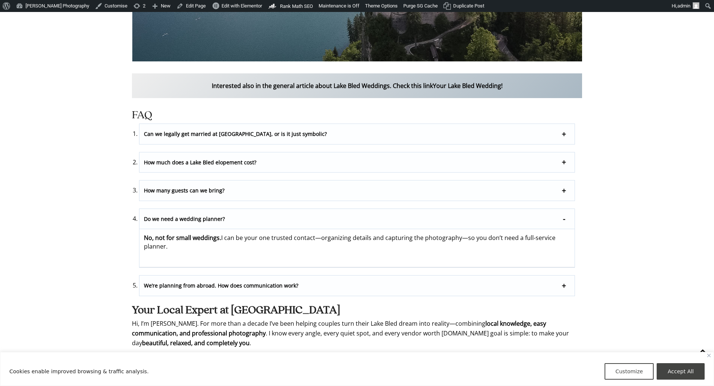
click at [205, 215] on strong "Do we need a wedding planner?" at bounding box center [184, 218] width 81 height 7
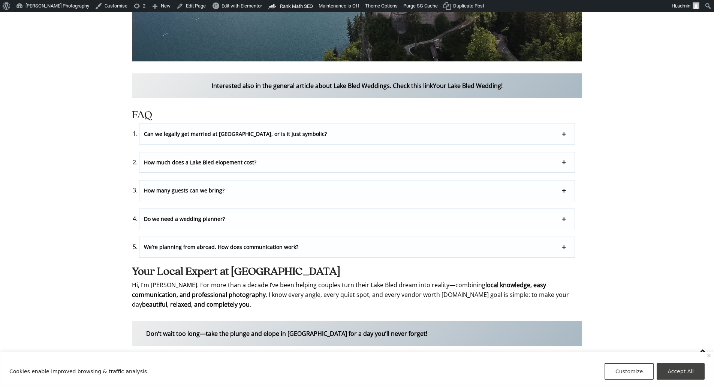
click at [202, 244] on strong "We’re planning from abroad. How does communication work?" at bounding box center [221, 247] width 154 height 7
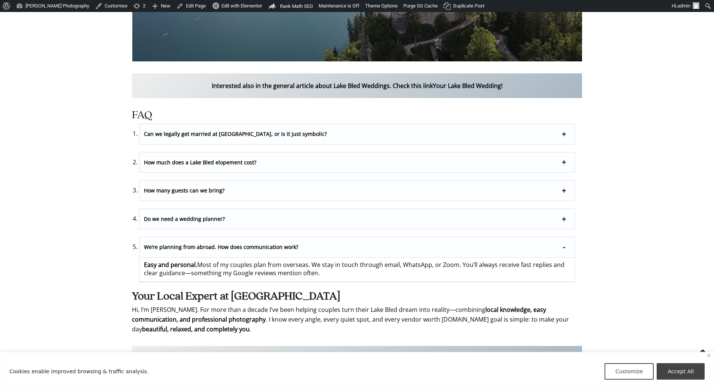
click at [202, 244] on strong "We’re planning from abroad. How does communication work?" at bounding box center [221, 247] width 154 height 7
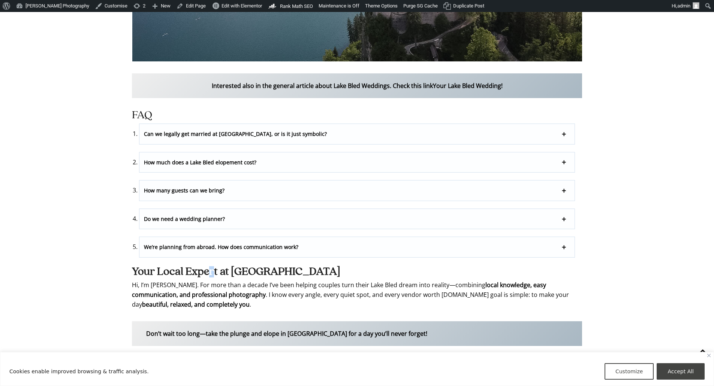
click at [211, 266] on strong "Your Local Expert at [GEOGRAPHIC_DATA]" at bounding box center [236, 271] width 208 height 11
click at [186, 187] on strong "How many guests can we bring?" at bounding box center [184, 190] width 81 height 7
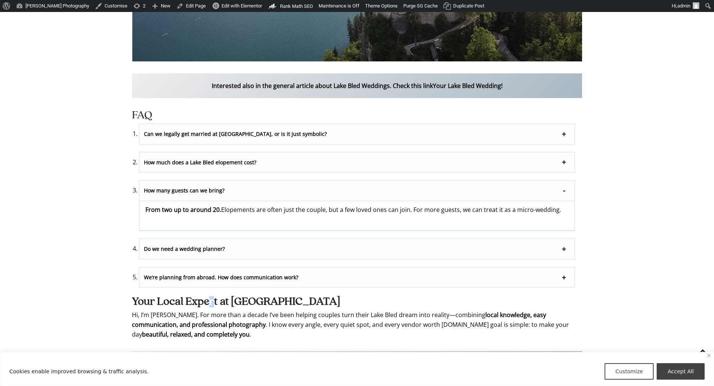
click at [186, 187] on strong "How many guests can we bring?" at bounding box center [184, 190] width 81 height 7
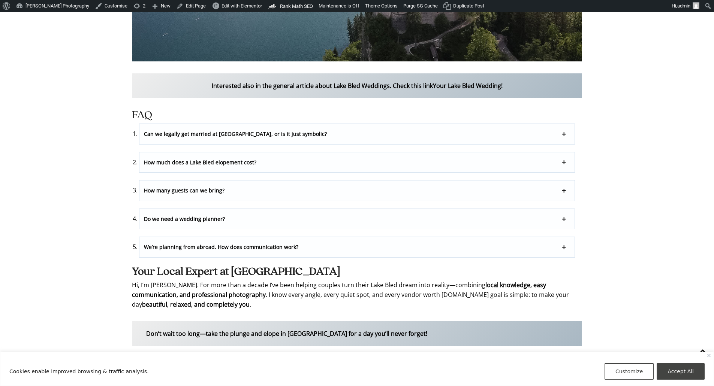
click at [314, 209] on li "Do we need a wedding planner? No, not for small weddings. I can be your one tru…" at bounding box center [356, 219] width 435 height 21
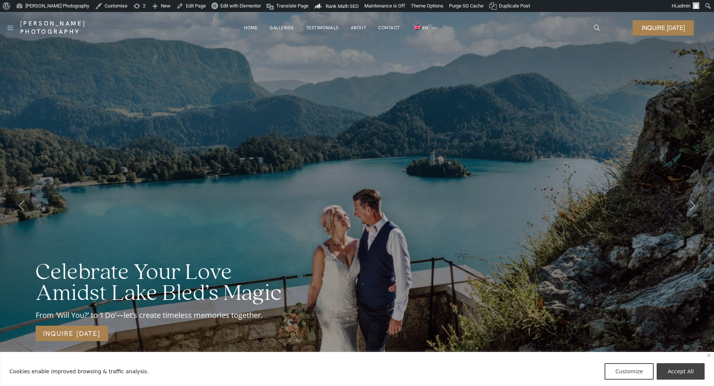
click at [390, 25] on link "Contact" at bounding box center [389, 27] width 22 height 15
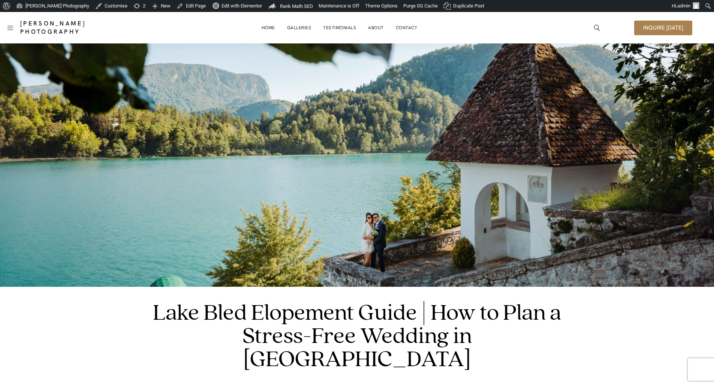
click at [259, 81] on img at bounding box center [357, 165] width 714 height 244
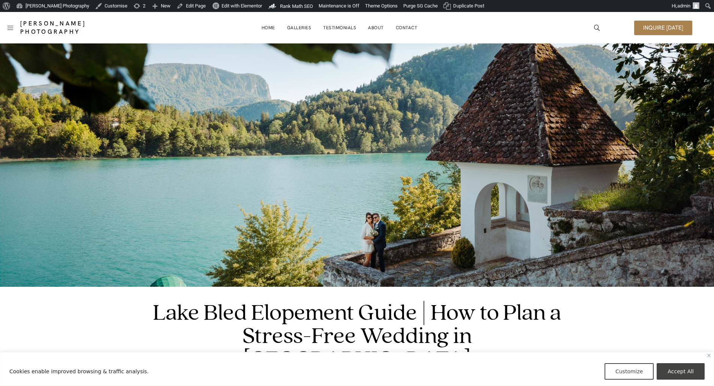
click at [232, 86] on img at bounding box center [357, 165] width 714 height 244
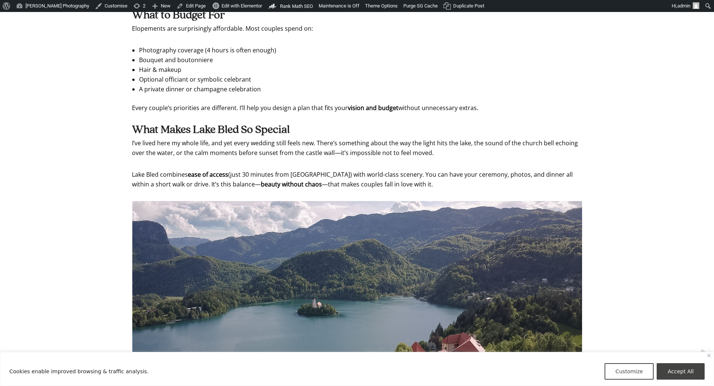
scroll to position [2560, 0]
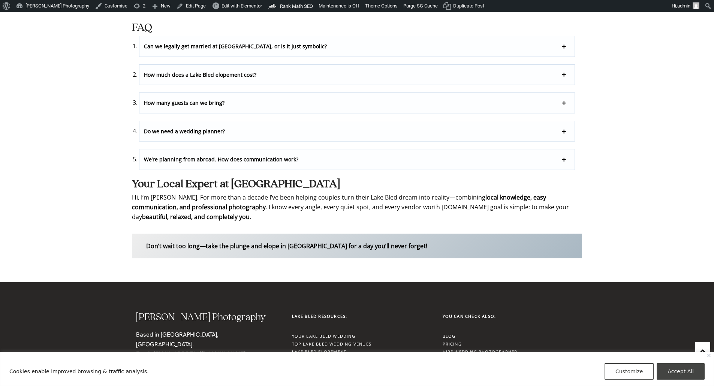
click at [172, 381] on span "Inquire [DATE]" at bounding box center [168, 384] width 47 height 7
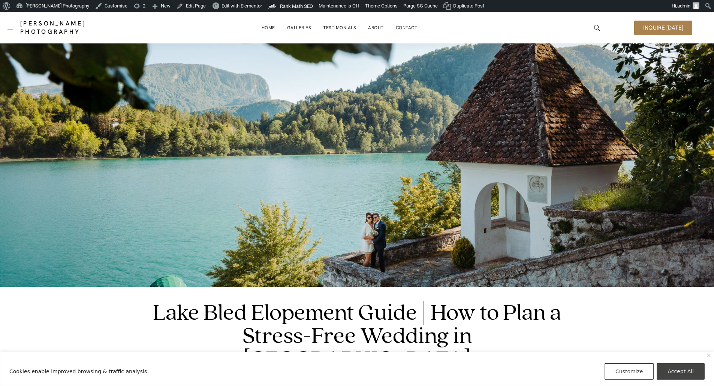
click at [353, 126] on img at bounding box center [357, 165] width 714 height 244
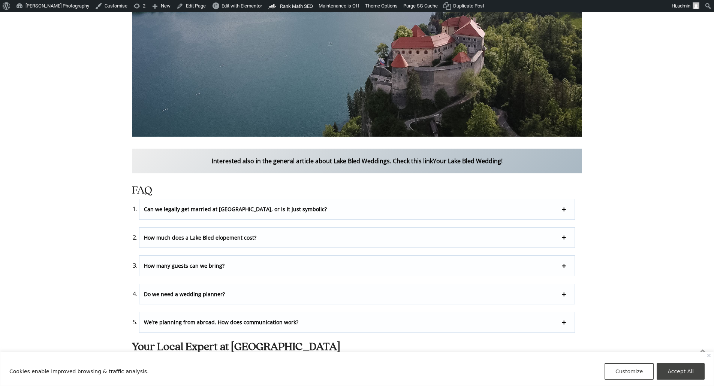
scroll to position [2560, 0]
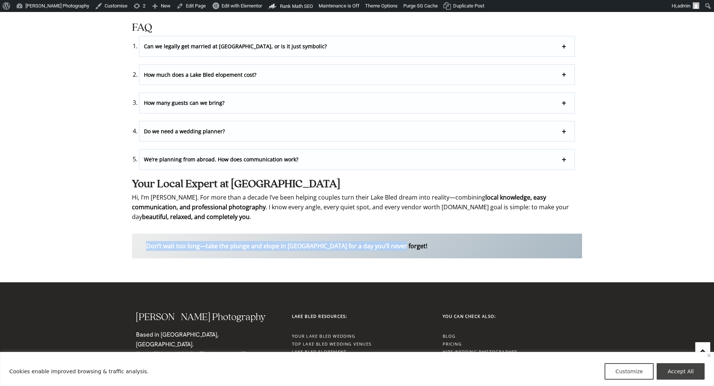
drag, startPoint x: 143, startPoint y: 192, endPoint x: 408, endPoint y: 180, distance: 264.8
click at [333, 193] on p "Hi, I’m [PERSON_NAME]. For more than a decade I’ve been helping couples turn th…" at bounding box center [357, 207] width 450 height 29
click at [375, 193] on p "Hi, I’m [PERSON_NAME]. For more than a decade I’ve been helping couples turn th…" at bounding box center [357, 207] width 450 height 29
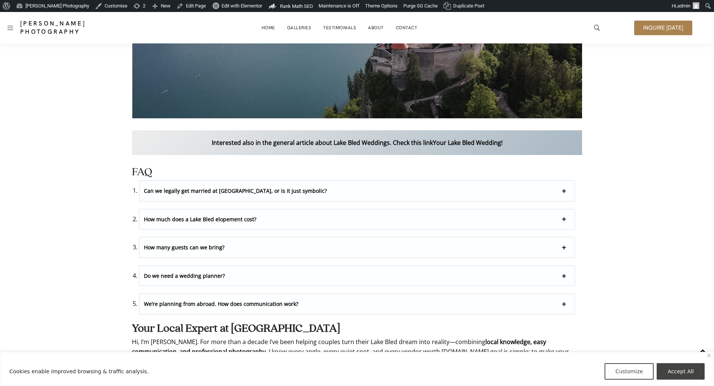
scroll to position [2410, 0]
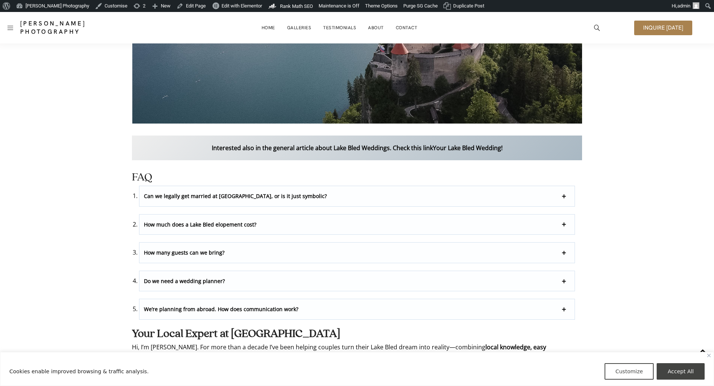
click at [191, 215] on p "How much does a Lake Bled elopement cost?" at bounding box center [356, 225] width 435 height 20
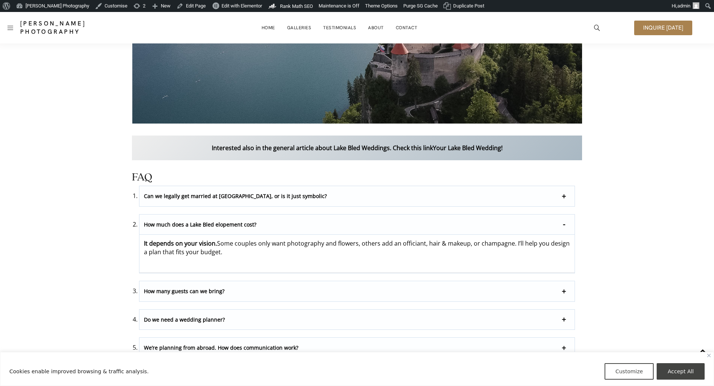
click at [191, 215] on p "How much does a Lake Bled elopement cost?" at bounding box center [356, 225] width 435 height 21
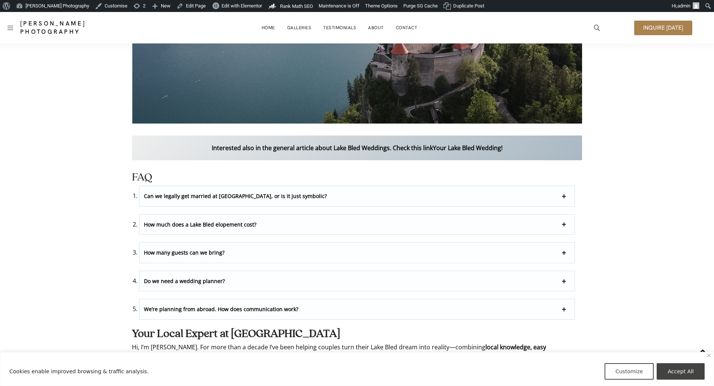
click at [177, 211] on ol "Can we legally get married at Lake Bled, or is it just symbolic? Both are possi…" at bounding box center [356, 253] width 435 height 134
click at [178, 249] on strong "How many guests can we bring?" at bounding box center [184, 252] width 81 height 7
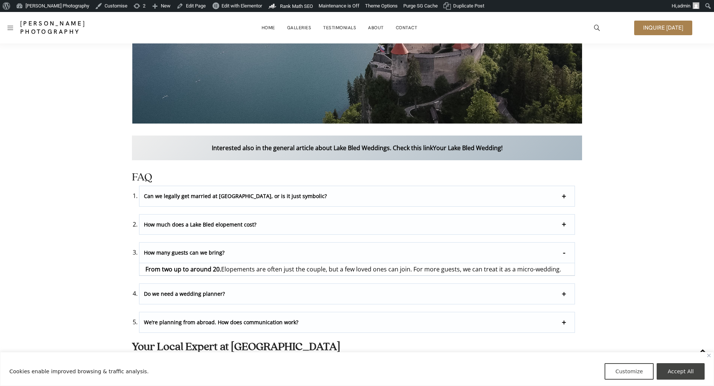
click at [178, 249] on strong "How many guests can we bring?" at bounding box center [184, 252] width 81 height 7
click at [187, 282] on p "Do we need a wedding planner?" at bounding box center [356, 292] width 435 height 20
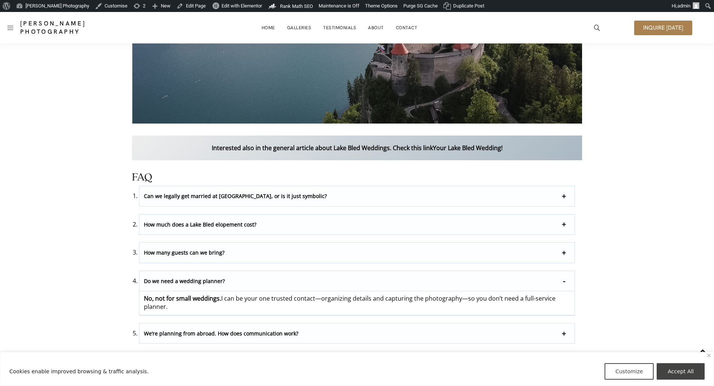
click at [188, 278] on strong "Do we need a wedding planner?" at bounding box center [184, 281] width 81 height 7
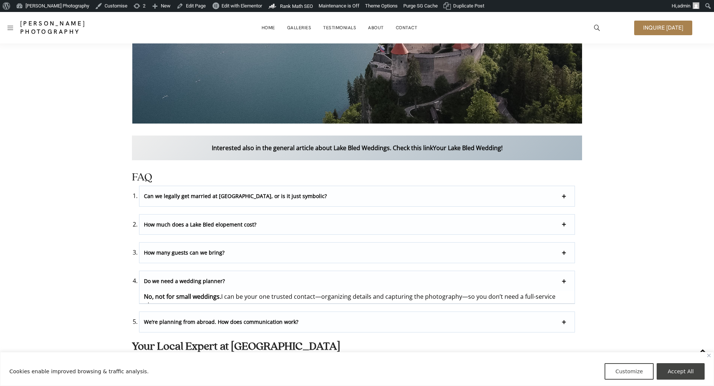
click at [184, 312] on p "We’re planning from abroad. How does communication work?" at bounding box center [356, 322] width 435 height 20
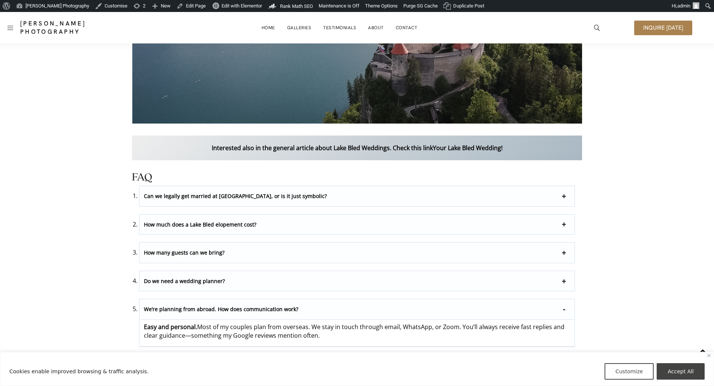
click at [184, 306] on strong "We’re planning from abroad. How does communication work?" at bounding box center [221, 309] width 154 height 7
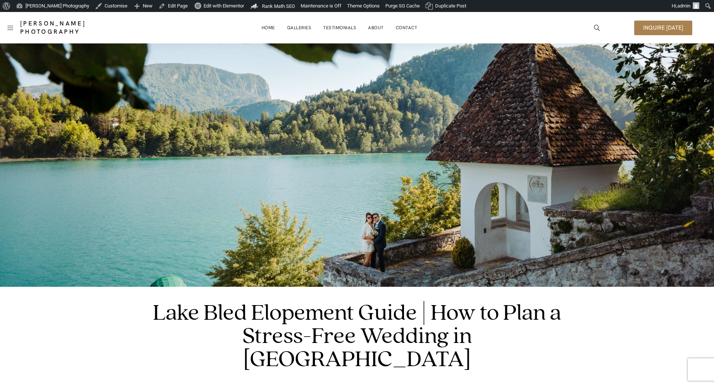
scroll to position [2410, 0]
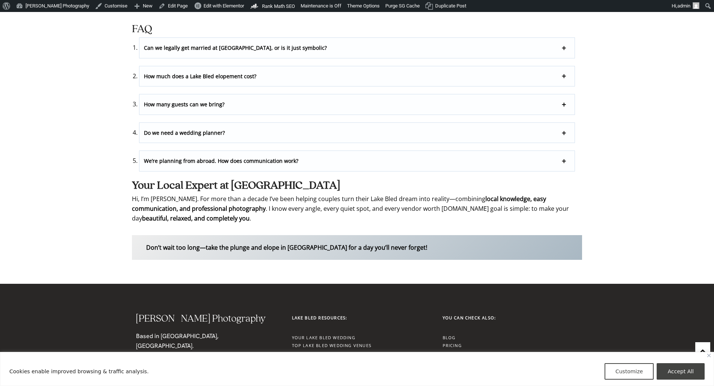
scroll to position [2560, 0]
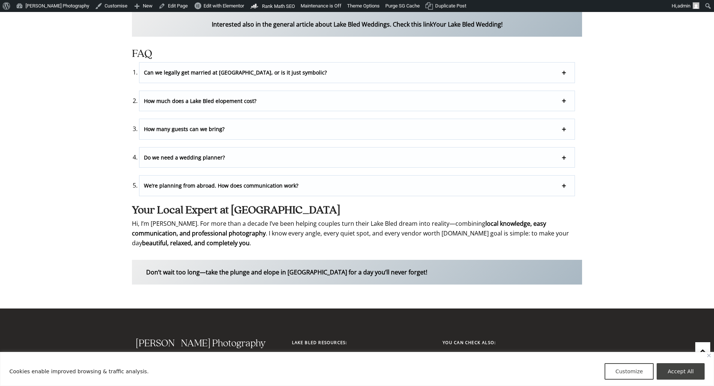
scroll to position [2560, 0]
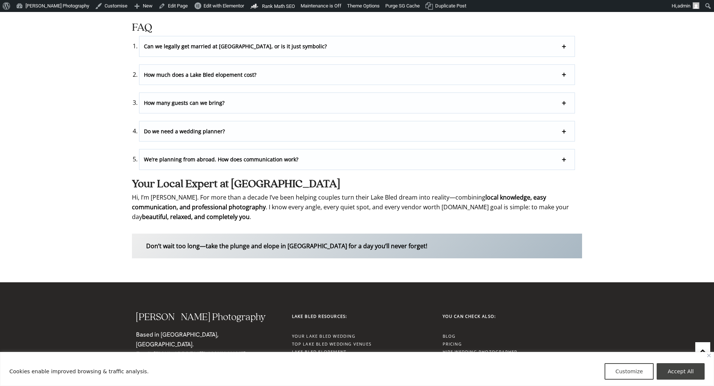
click at [264, 193] on p "Hi, I’m [PERSON_NAME]. For more than a decade I’ve been helping couples turn th…" at bounding box center [357, 207] width 450 height 29
click at [253, 193] on p "Hi, I’m Damian Pristov. For more than a decade I’ve been helping couples turn t…" at bounding box center [357, 207] width 450 height 29
click at [283, 179] on h2 "Your Local Expert at [GEOGRAPHIC_DATA]" at bounding box center [357, 184] width 450 height 10
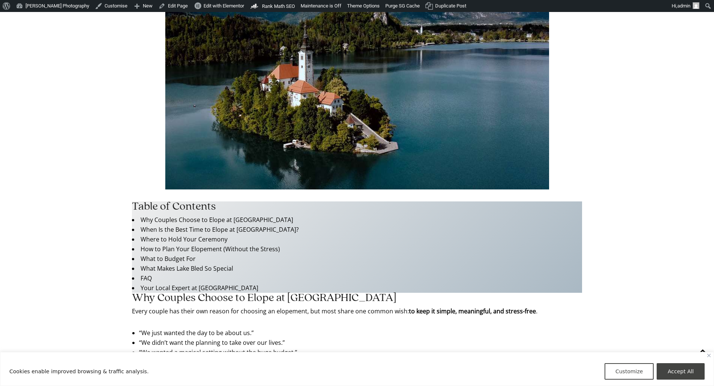
scroll to position [725, 0]
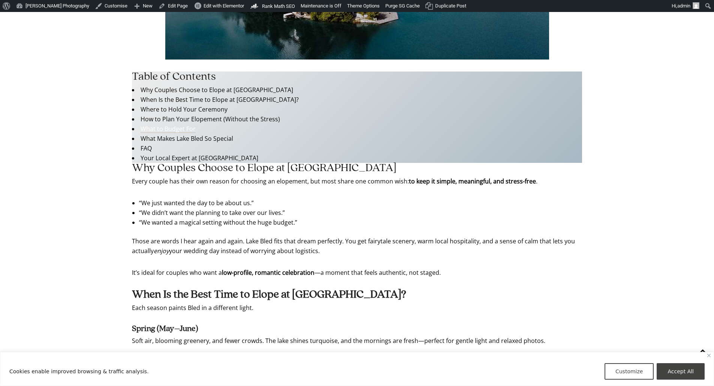
click at [161, 125] on link "What to Budget For" at bounding box center [167, 129] width 55 height 8
click at [171, 125] on link "What to Budget For" at bounding box center [167, 129] width 55 height 8
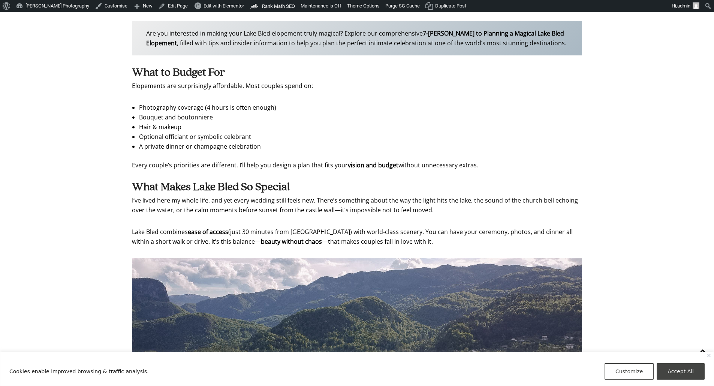
scroll to position [2026, 0]
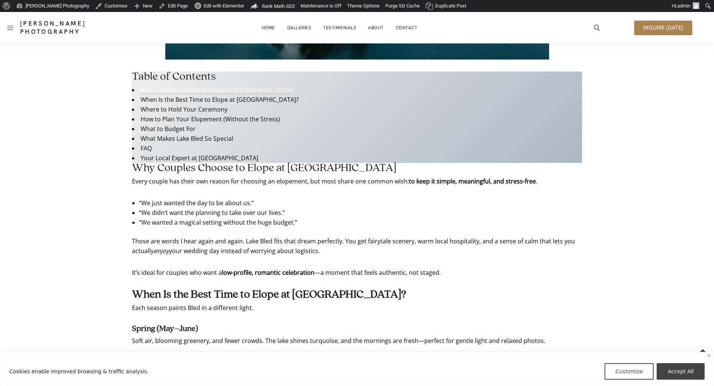
click at [187, 86] on link "Why Couples Choose to Elope at Lake Bled" at bounding box center [216, 90] width 152 height 8
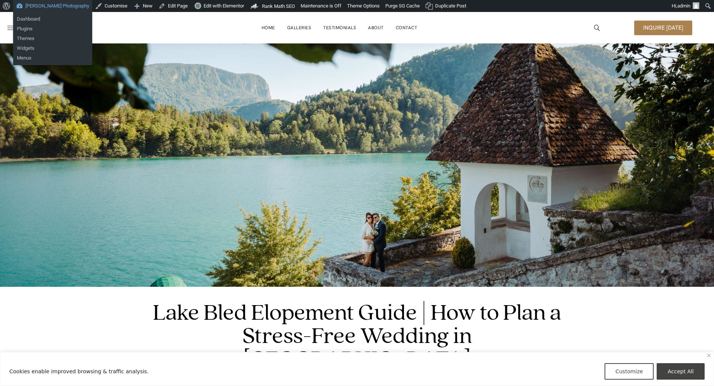
click at [49, 5] on link "[PERSON_NAME] Photography" at bounding box center [52, 6] width 79 height 12
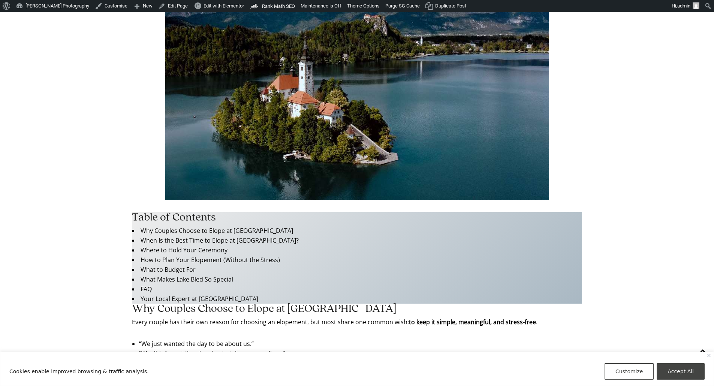
scroll to position [639, 0]
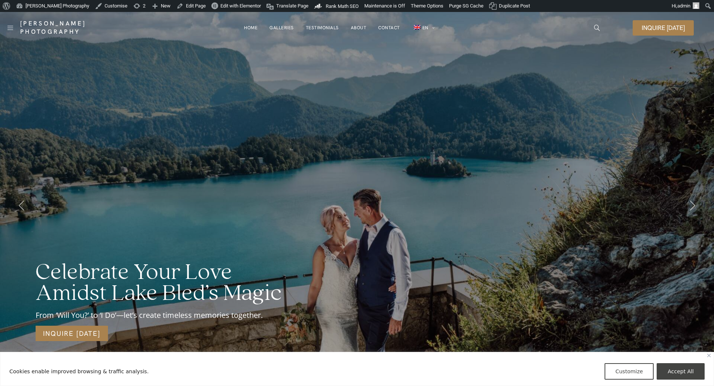
click at [440, 95] on div "Celebrate Your Love Amidst Lake Bled’s Magic From ‘Will You?’ to ‘I Do’—let’s c…" at bounding box center [357, 205] width 714 height 386
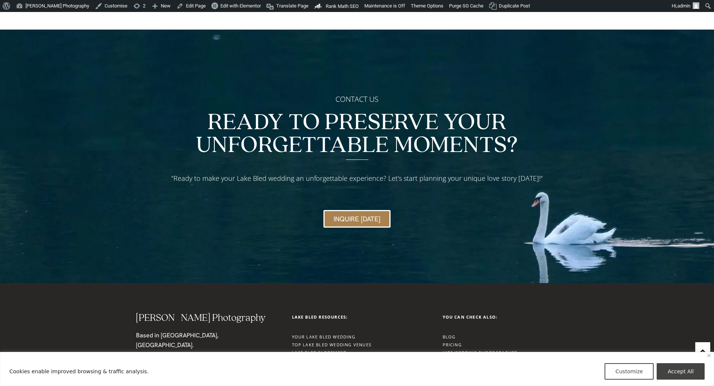
click at [331, 350] on link "Lake Bled Elopement" at bounding box center [319, 353] width 55 height 6
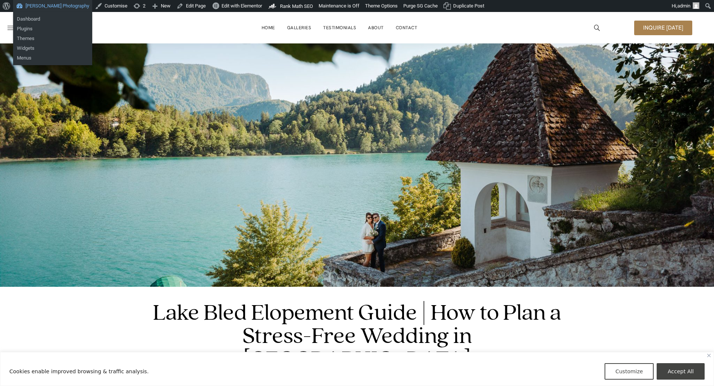
click at [44, 5] on link "[PERSON_NAME] Photography" at bounding box center [52, 6] width 79 height 12
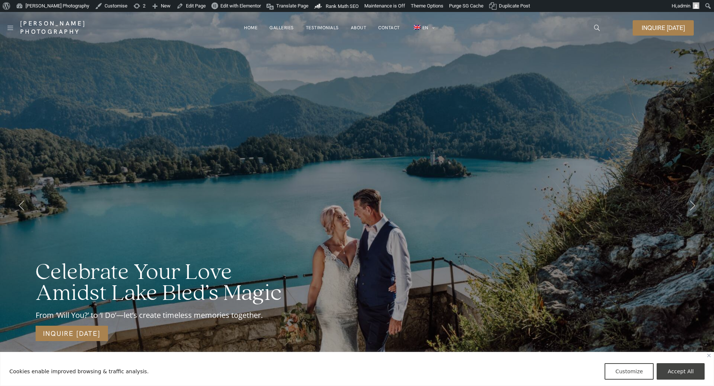
click at [328, 48] on div "Celebrate Your Love Amidst Lake Bled’s Magic From ‘Will You?’ to ‘I Do’—let’s c…" at bounding box center [357, 205] width 714 height 386
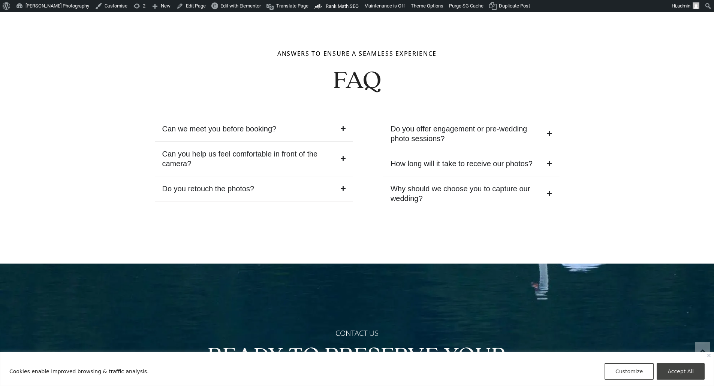
scroll to position [3221, 0]
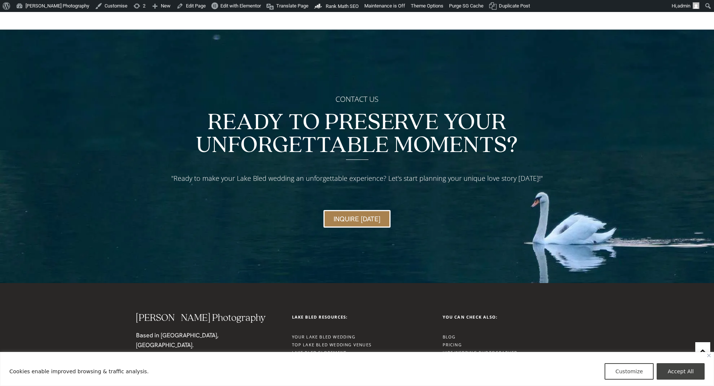
click at [328, 350] on link "Lake Bled Elopement" at bounding box center [319, 353] width 55 height 6
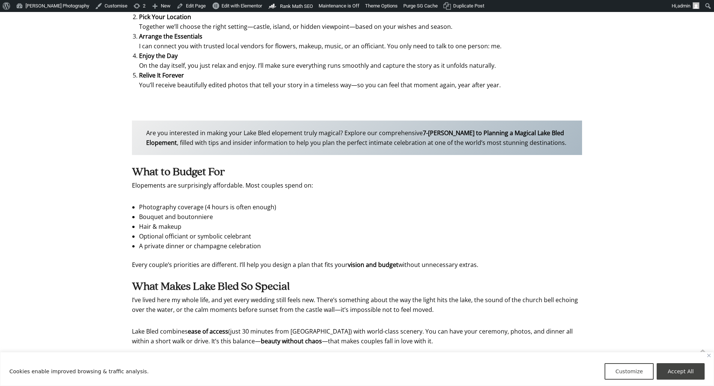
scroll to position [2068, 0]
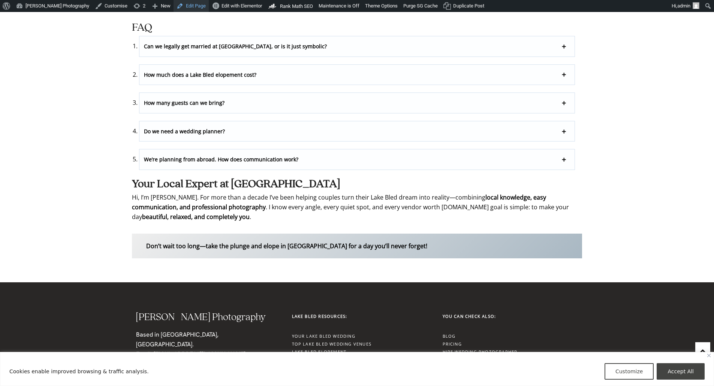
click at [199, 6] on link "Edit Page" at bounding box center [190, 6] width 35 height 12
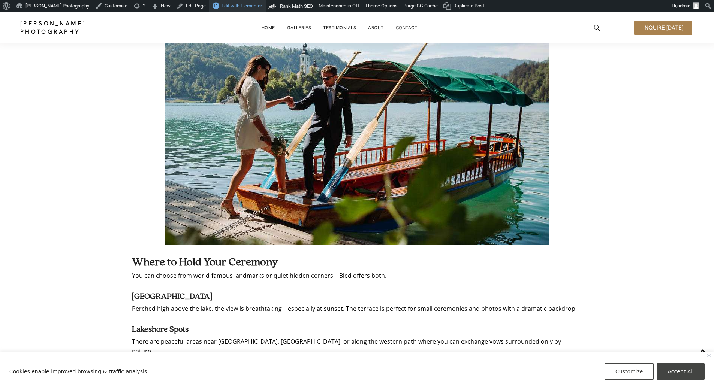
scroll to position [1189, 0]
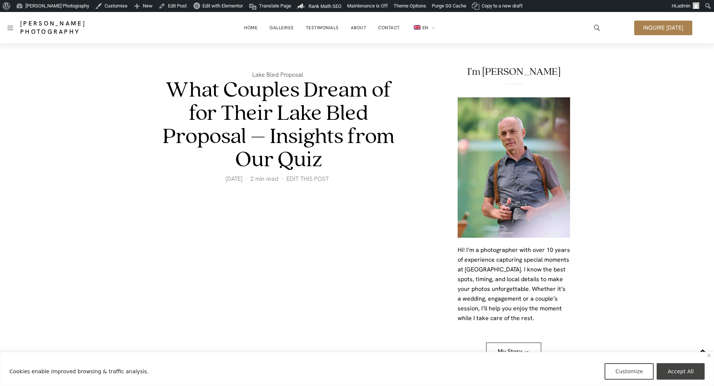
scroll to position [980, 0]
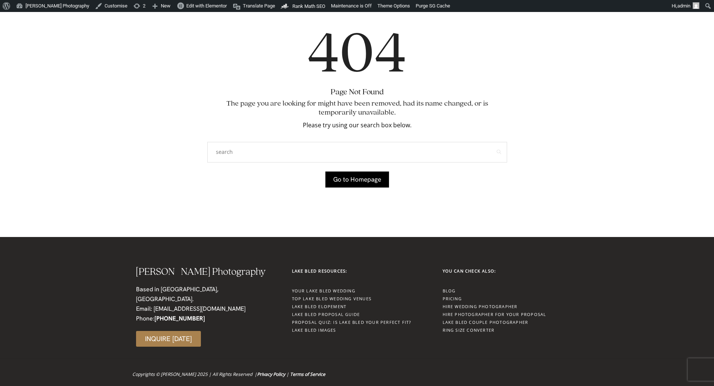
scroll to position [75, 0]
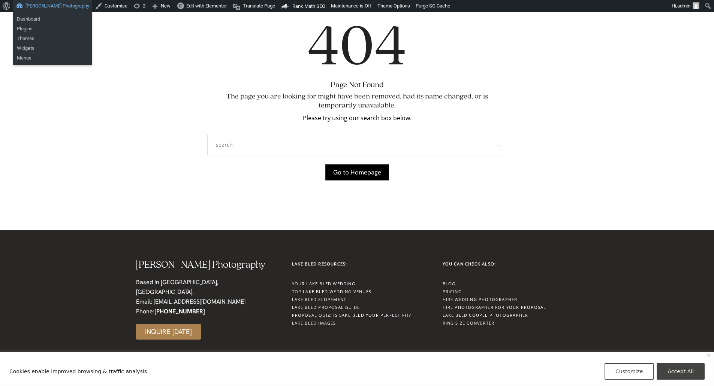
click at [45, 9] on link "[PERSON_NAME] Photography" at bounding box center [52, 6] width 79 height 12
